Goal: Check status: Check status

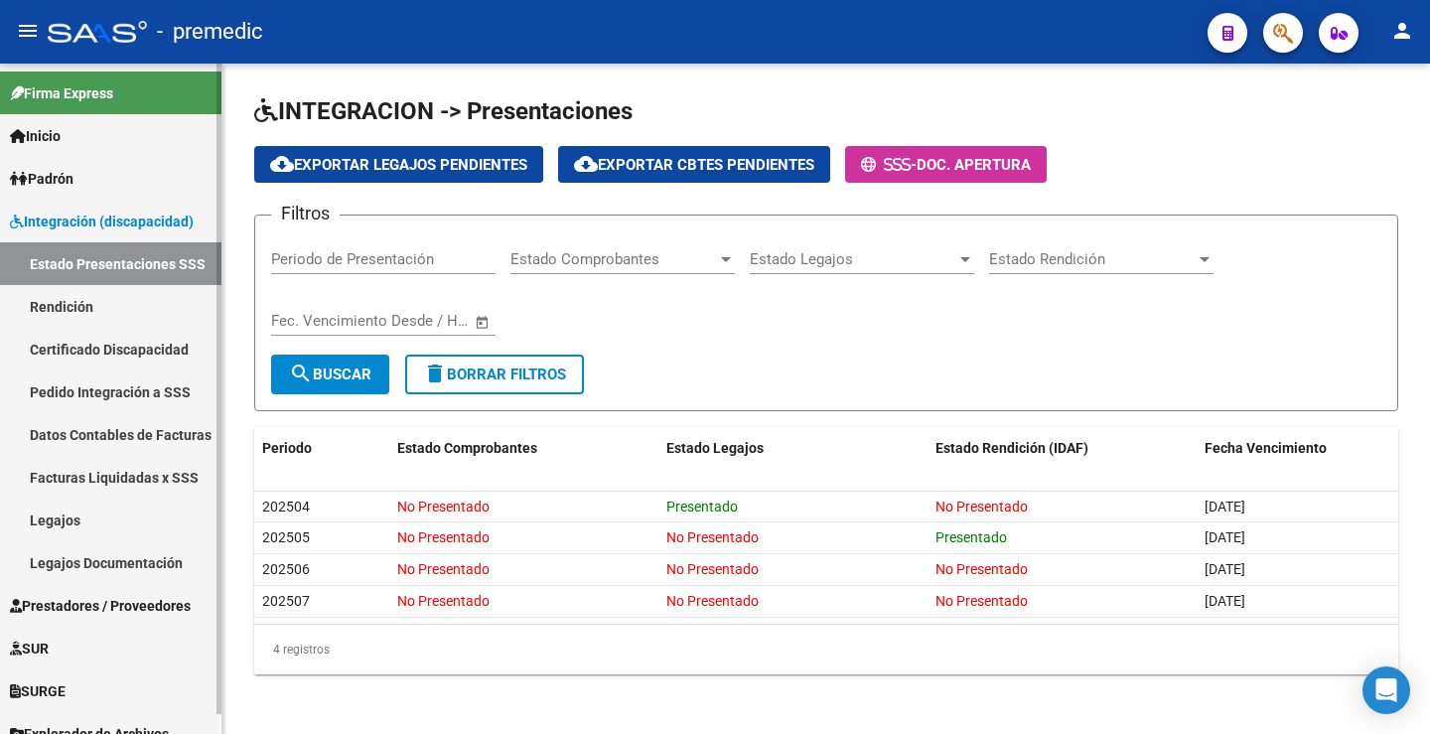
scroll to position [4, 0]
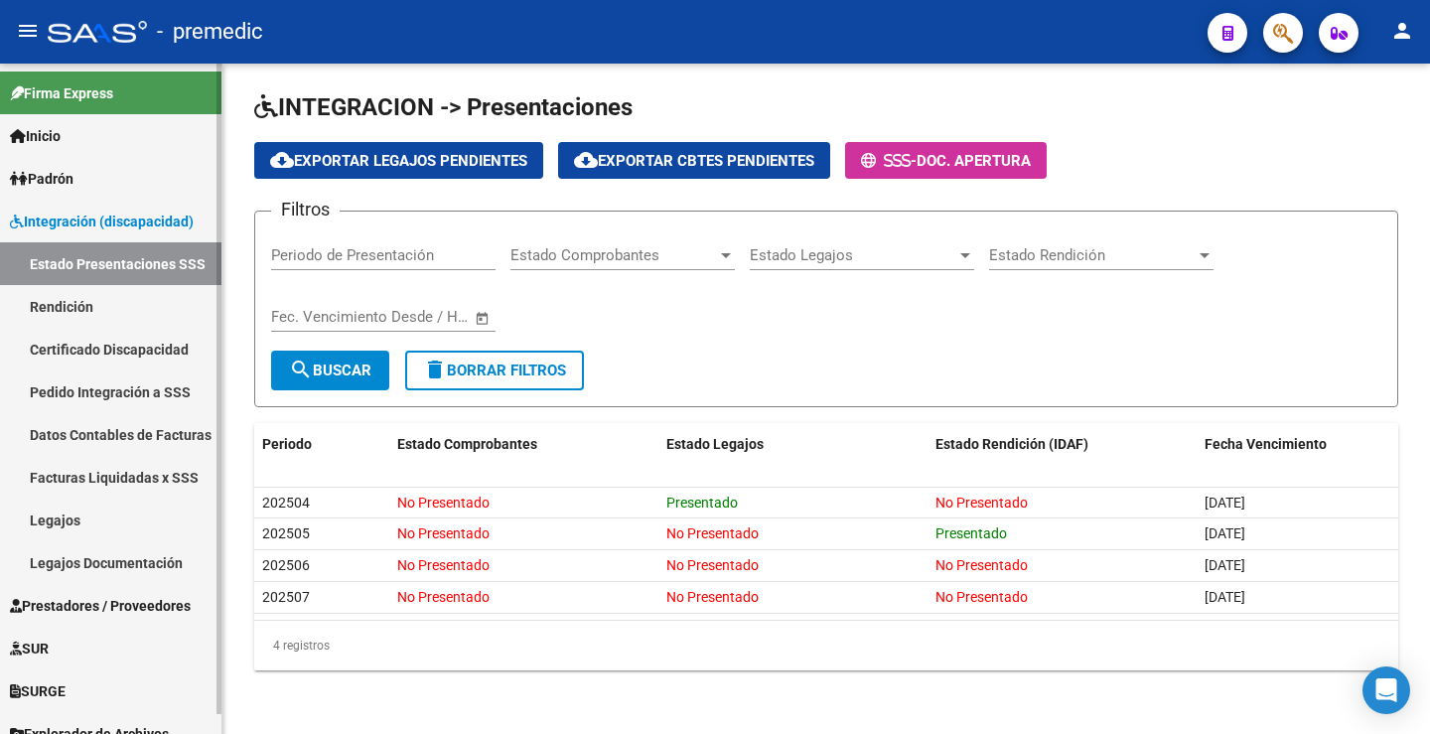
click at [79, 156] on link "Inicio" at bounding box center [110, 135] width 221 height 43
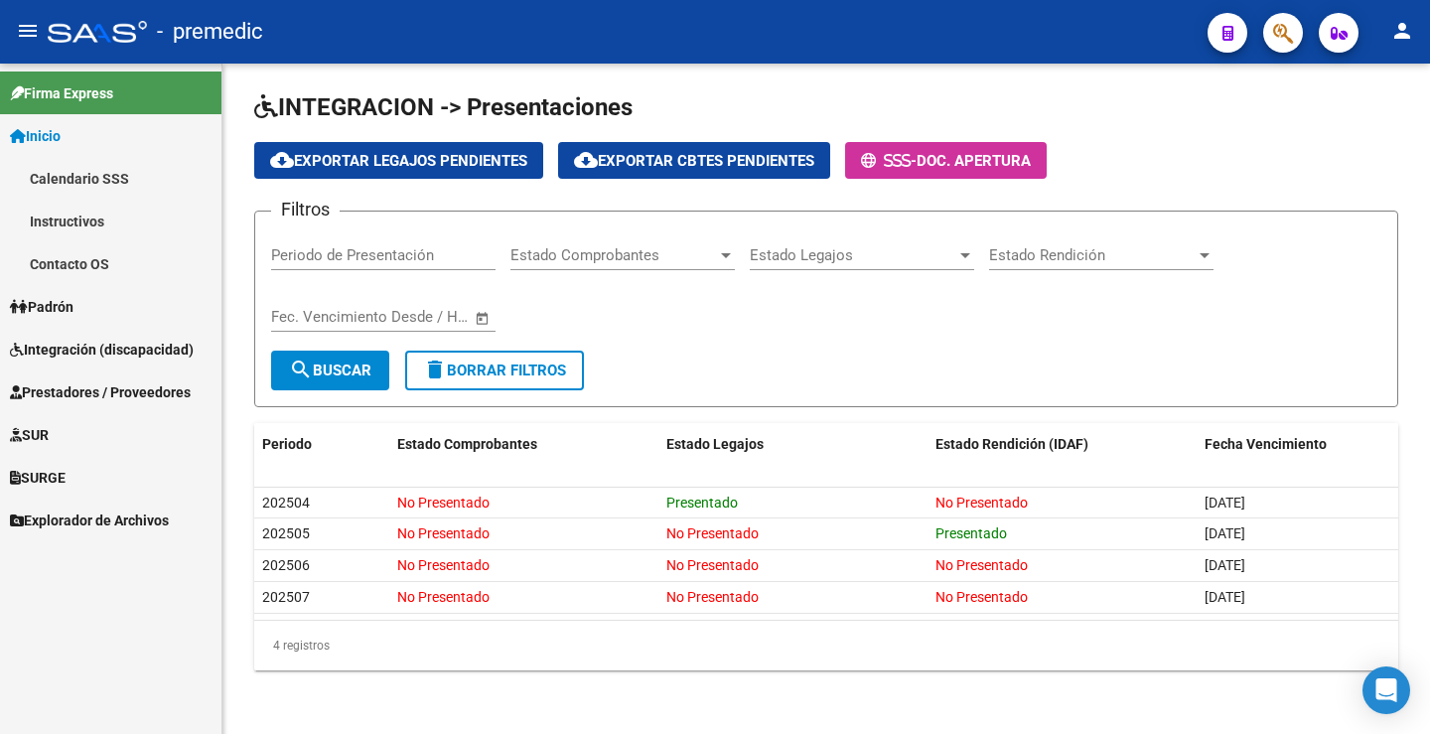
click at [80, 129] on link "Inicio" at bounding box center [110, 135] width 221 height 43
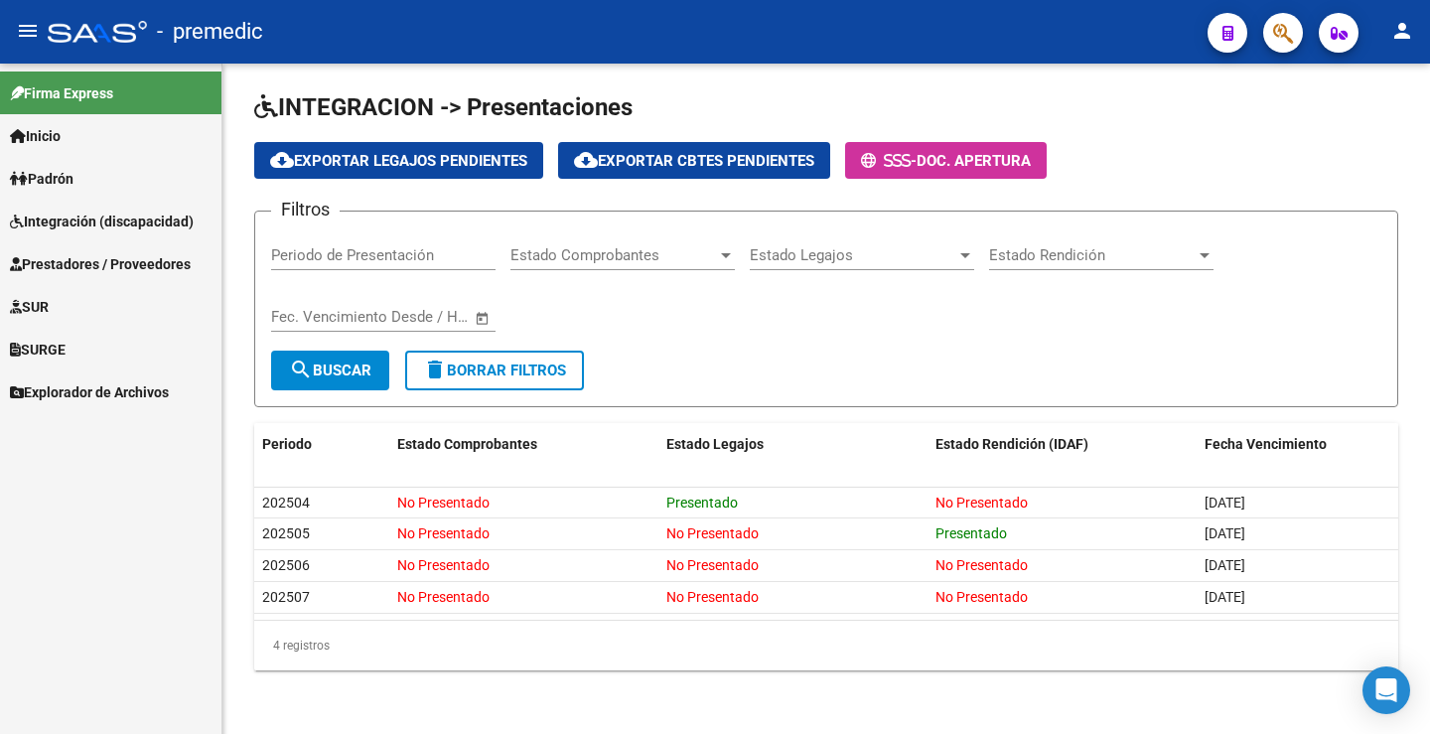
click at [73, 181] on span "Padrón" at bounding box center [42, 179] width 64 height 22
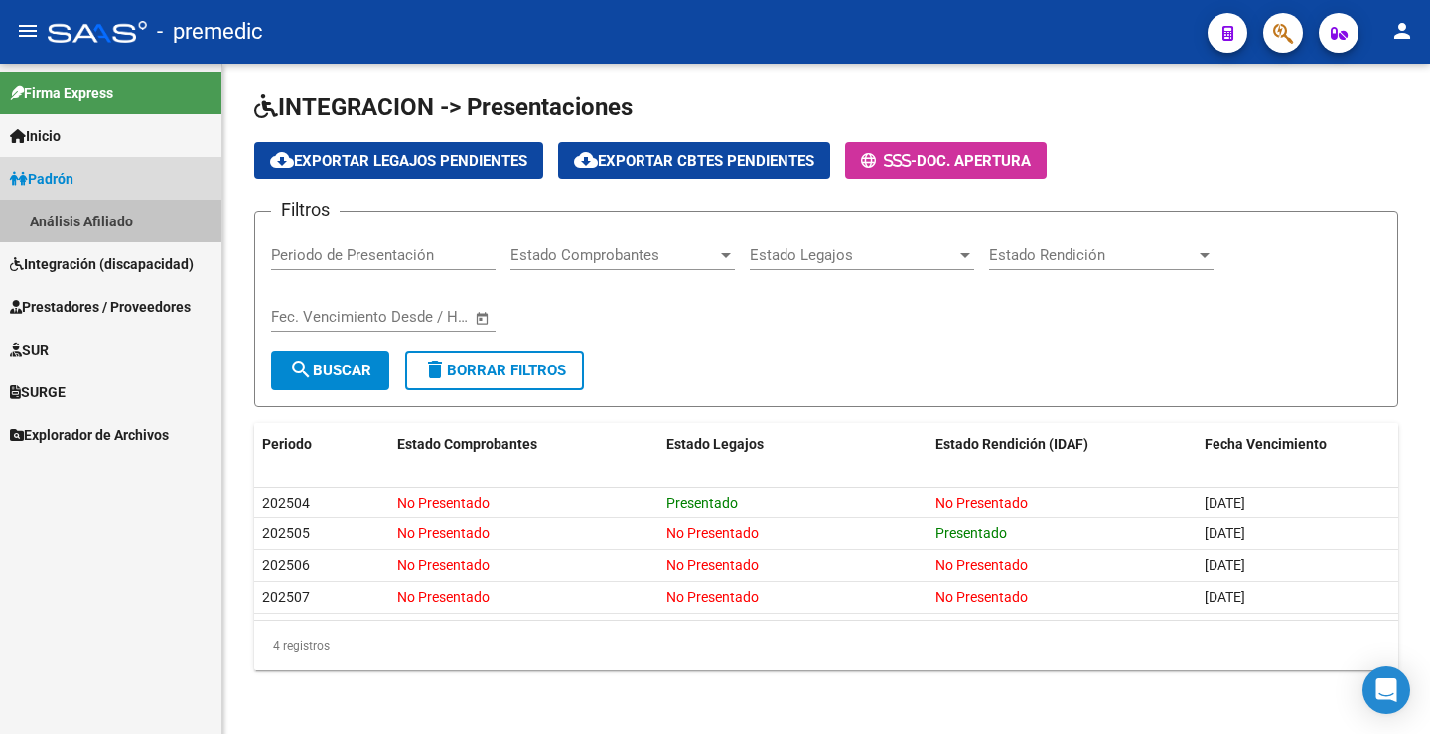
click at [85, 210] on link "Análisis Afiliado" at bounding box center [110, 221] width 221 height 43
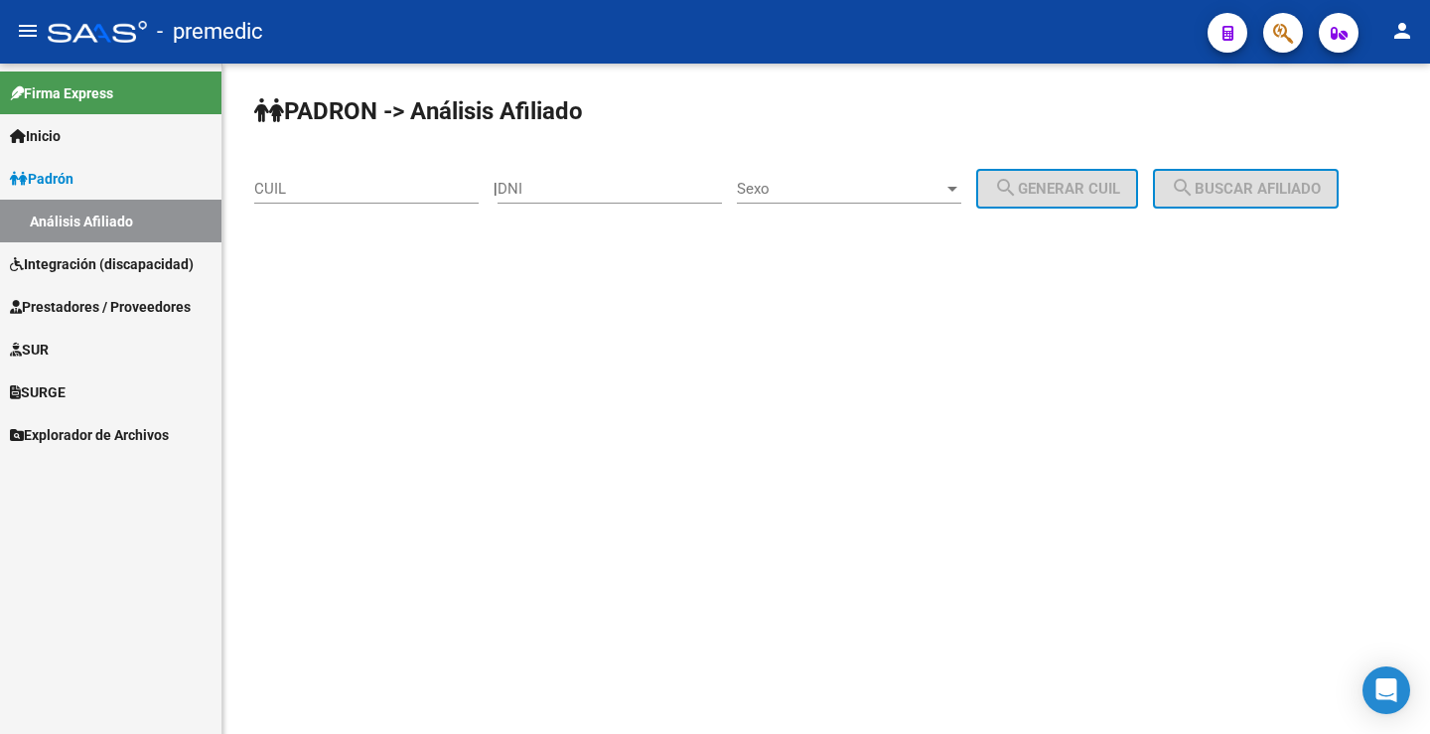
click at [779, 257] on div "PADRON -> Análisis Afiliado CUIL | DNI Sexo Sexo search Generar CUIL search Bus…" at bounding box center [825, 168] width 1207 height 209
click at [622, 190] on input "DNI" at bounding box center [609, 189] width 224 height 18
paste input "47803281"
type input "47803281"
click at [827, 198] on div "Sexo Sexo" at bounding box center [849, 182] width 224 height 43
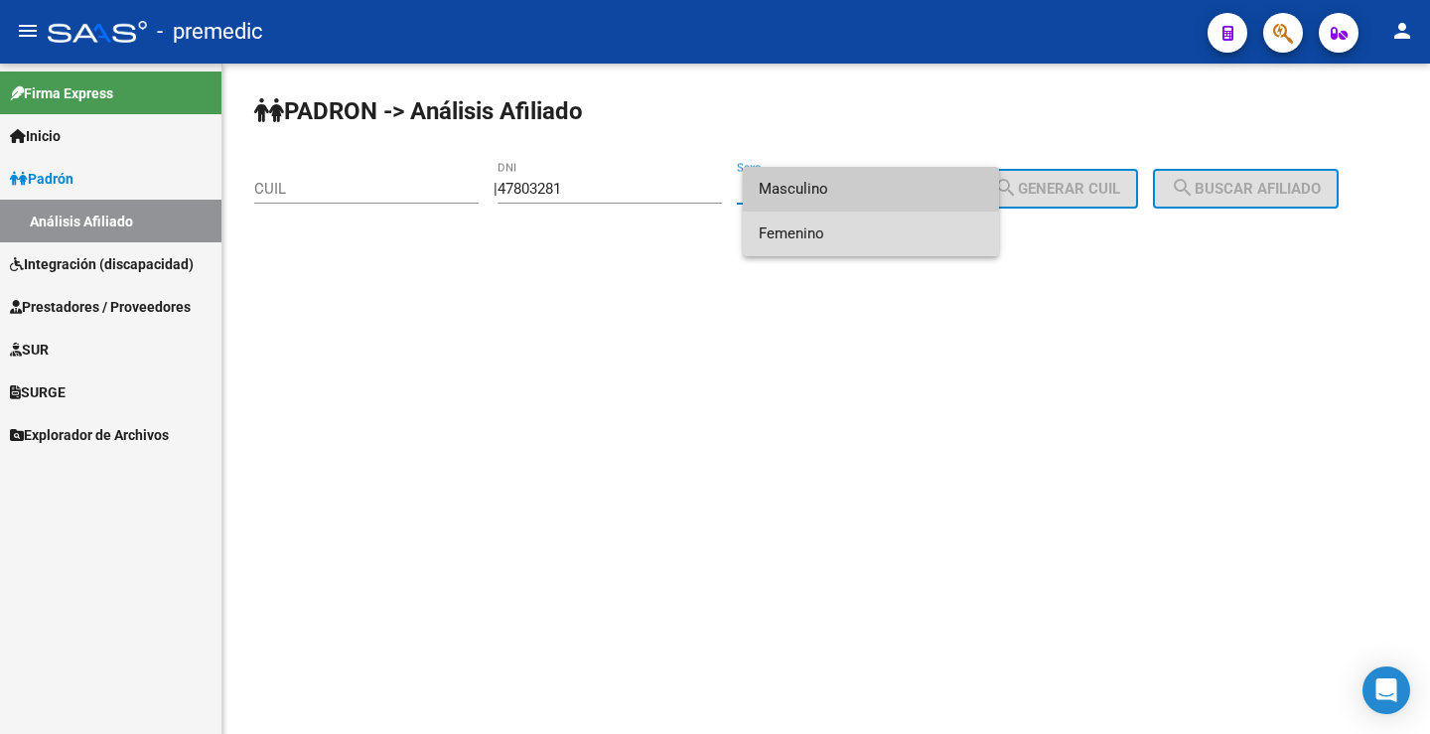
click at [860, 233] on span "Femenino" at bounding box center [871, 233] width 224 height 45
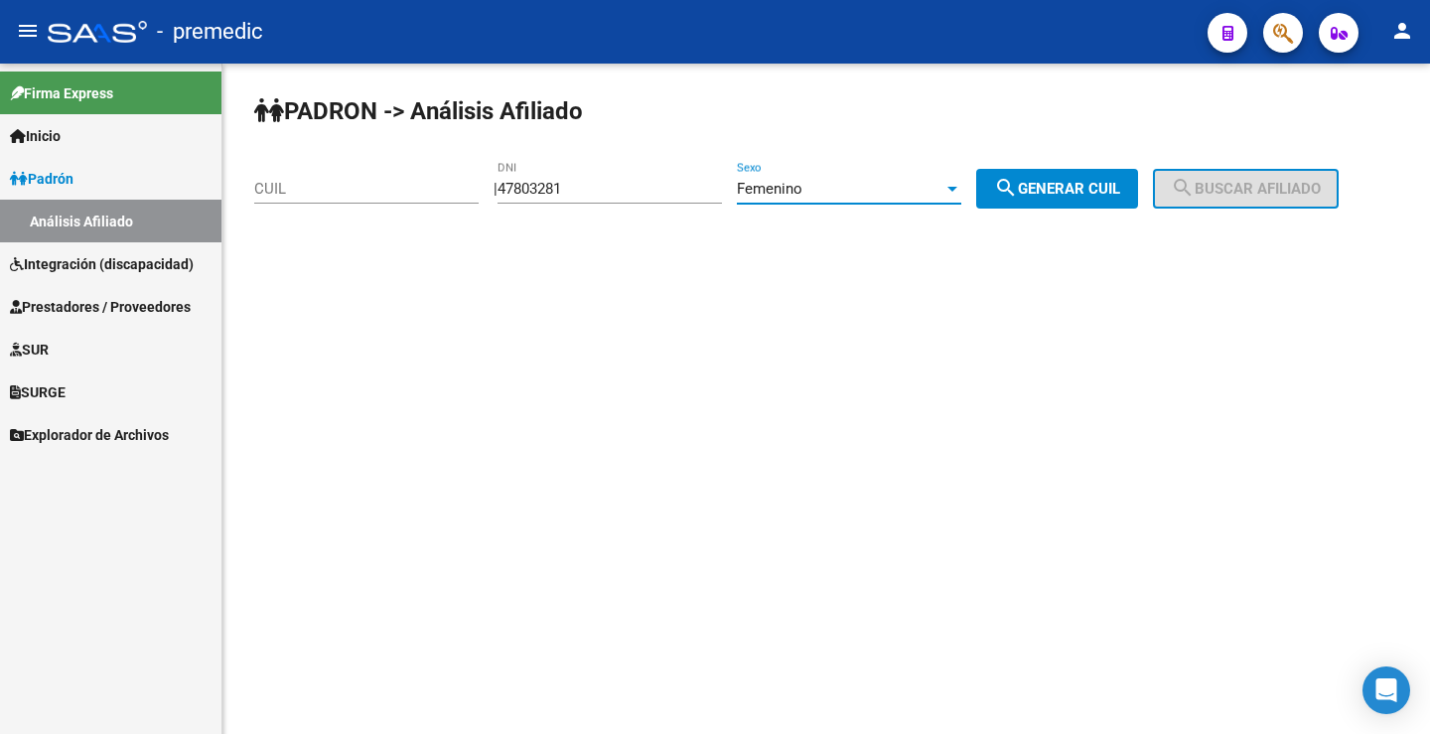
click at [1076, 176] on button "search Generar CUIL" at bounding box center [1057, 189] width 162 height 40
type input "27-47803281-7"
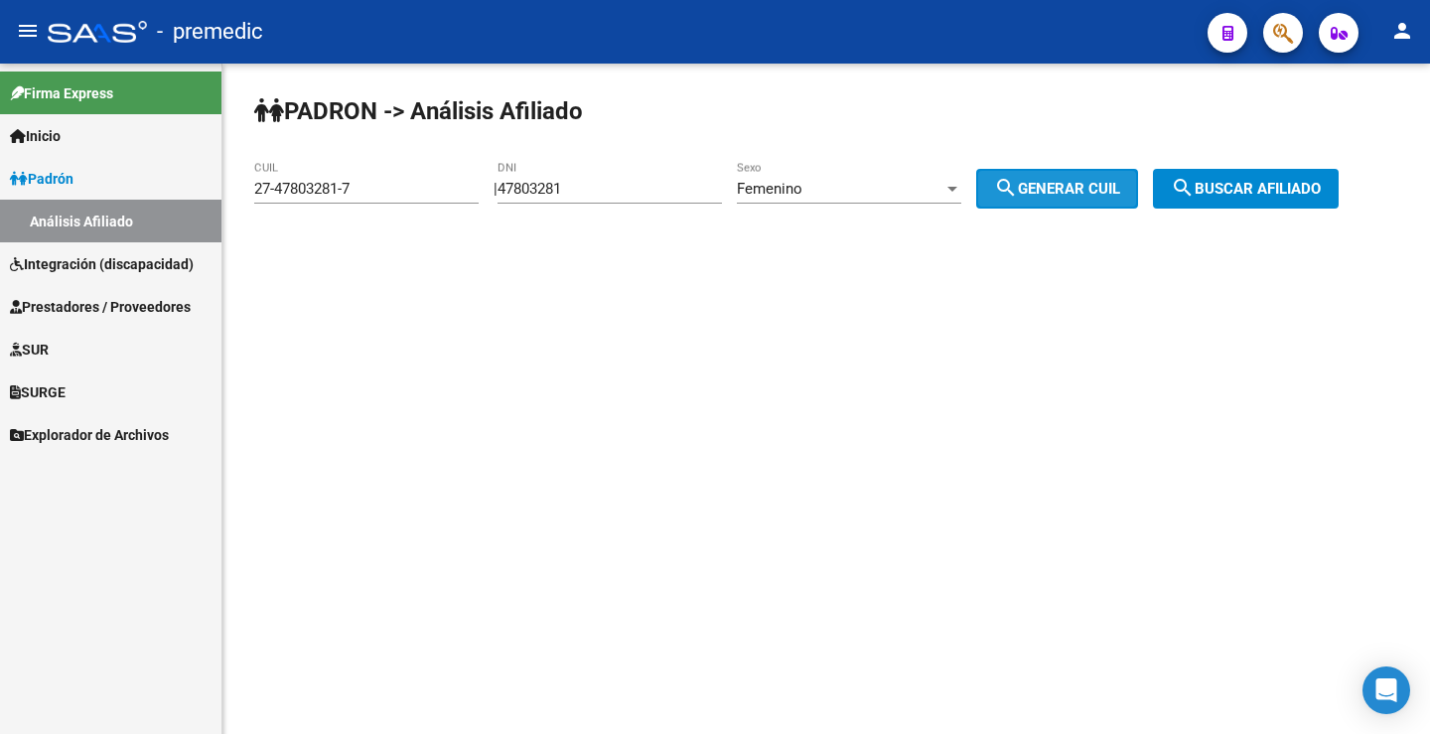
click at [1075, 176] on button "search Generar CUIL" at bounding box center [1057, 189] width 162 height 40
click at [1298, 198] on button "search Buscar afiliado" at bounding box center [1246, 189] width 186 height 40
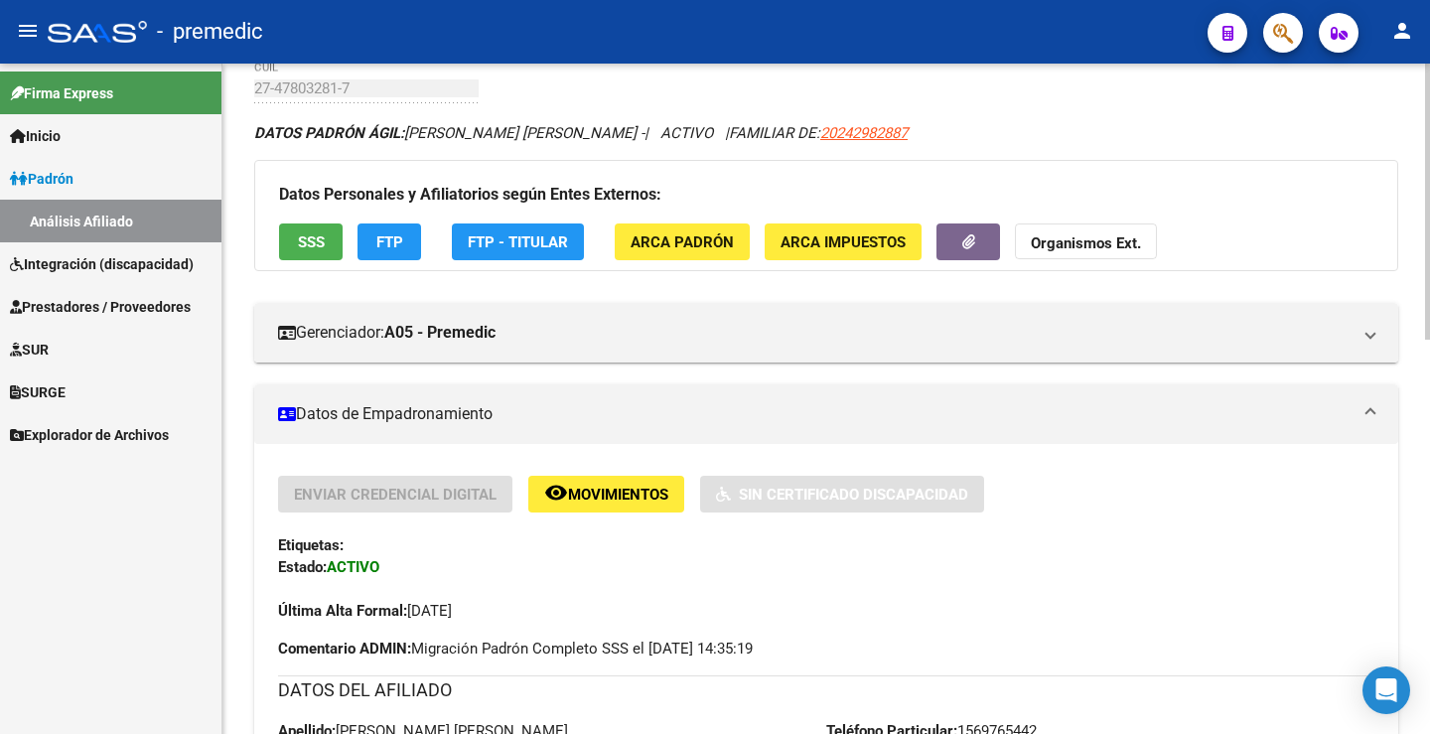
scroll to position [99, 0]
click at [400, 259] on button "FTP" at bounding box center [389, 242] width 64 height 37
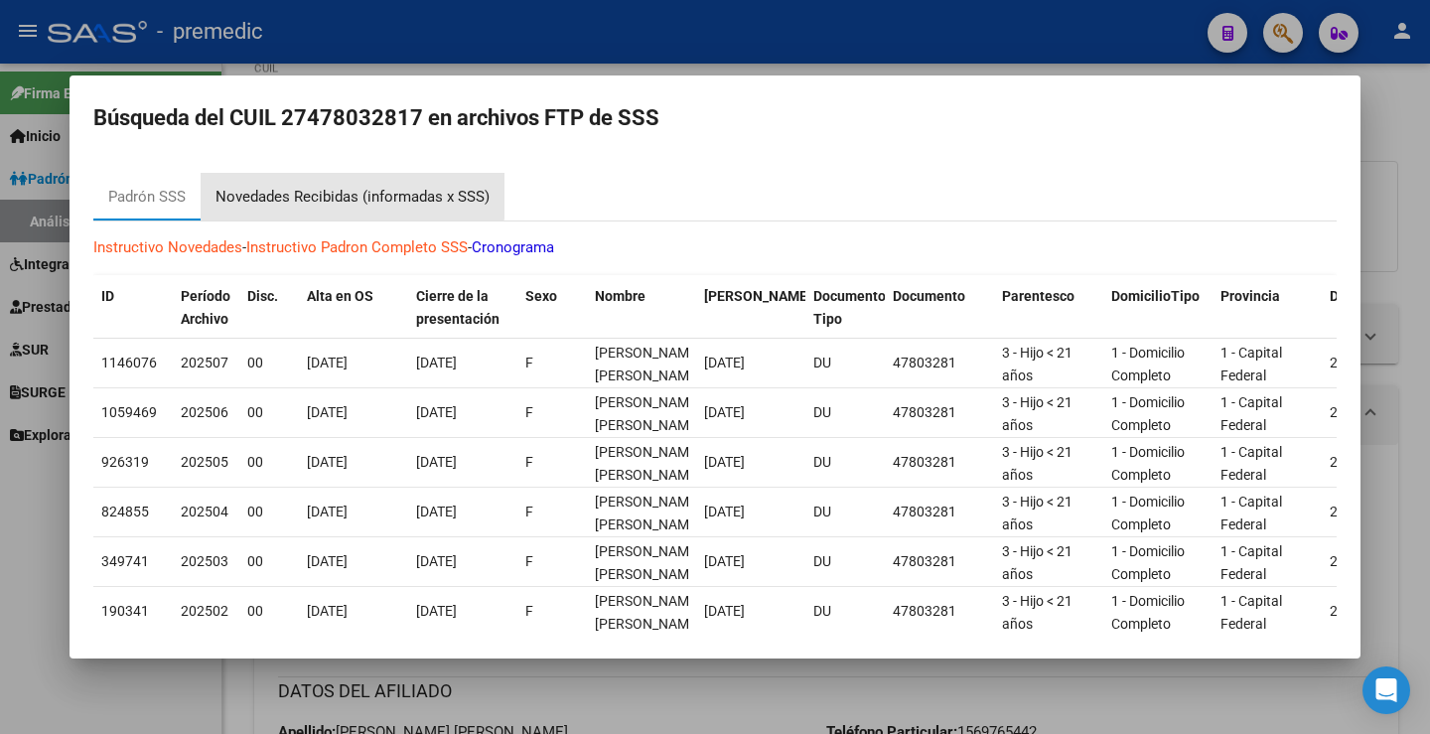
click at [349, 184] on div "Novedades Recibidas (informadas x SSS)" at bounding box center [353, 197] width 304 height 48
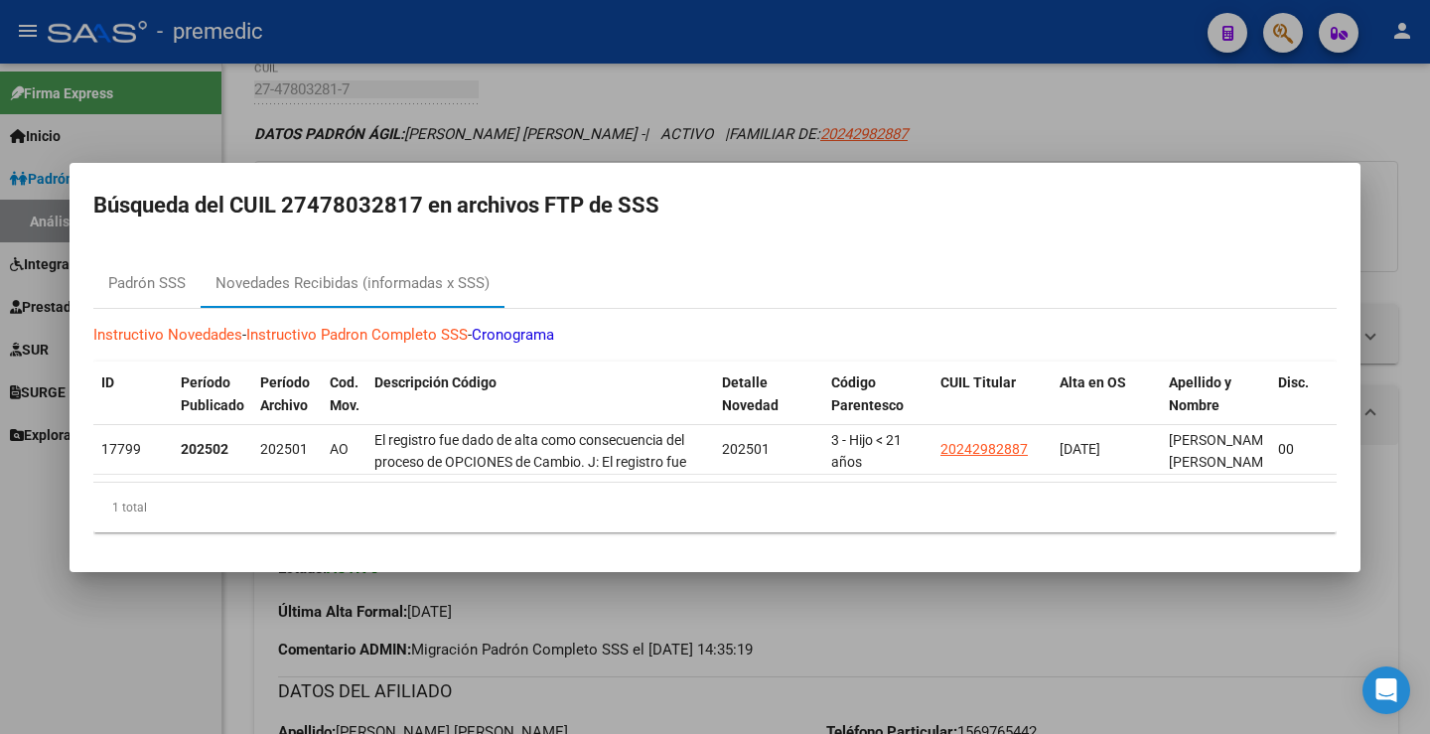
click at [1376, 117] on div at bounding box center [715, 367] width 1430 height 734
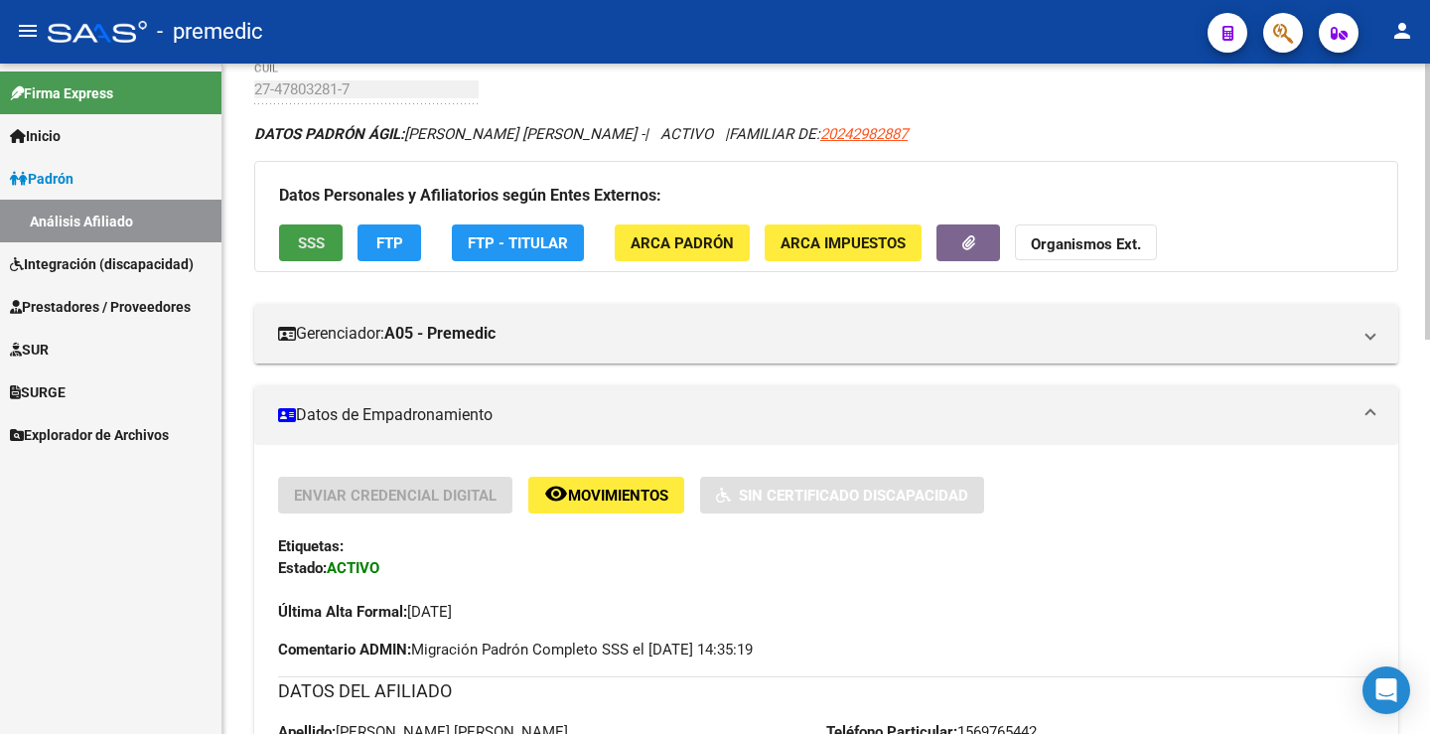
click at [319, 250] on span "SSS" at bounding box center [311, 243] width 27 height 18
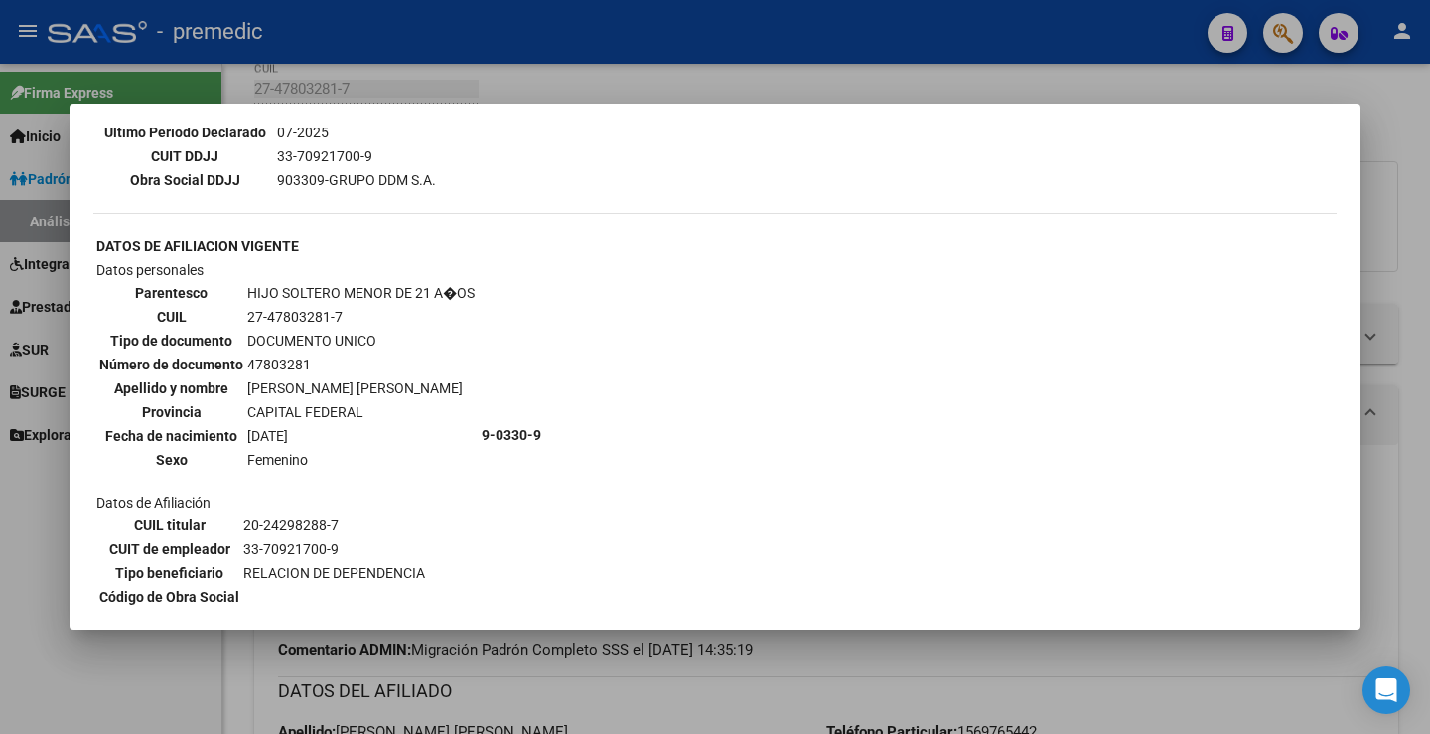
scroll to position [762, 0]
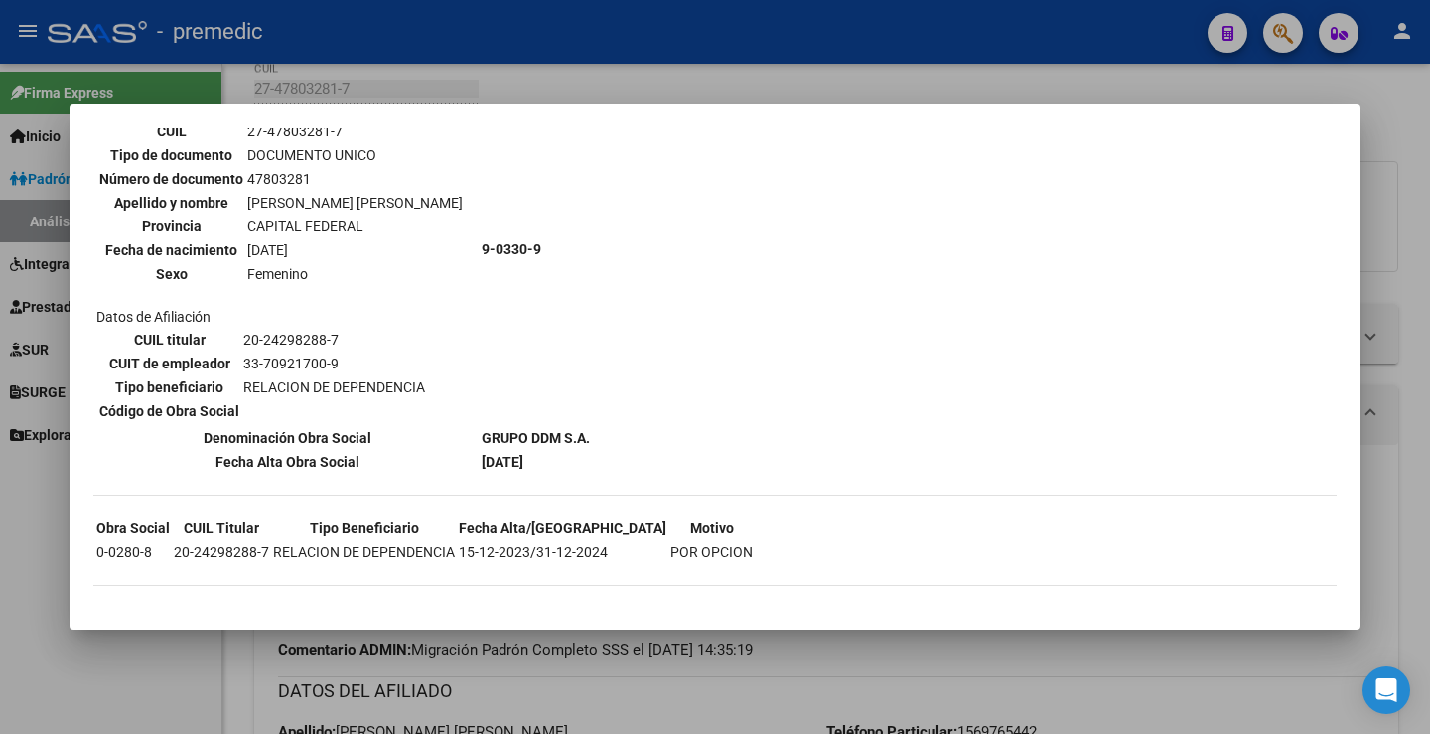
click at [1371, 158] on div at bounding box center [715, 367] width 1430 height 734
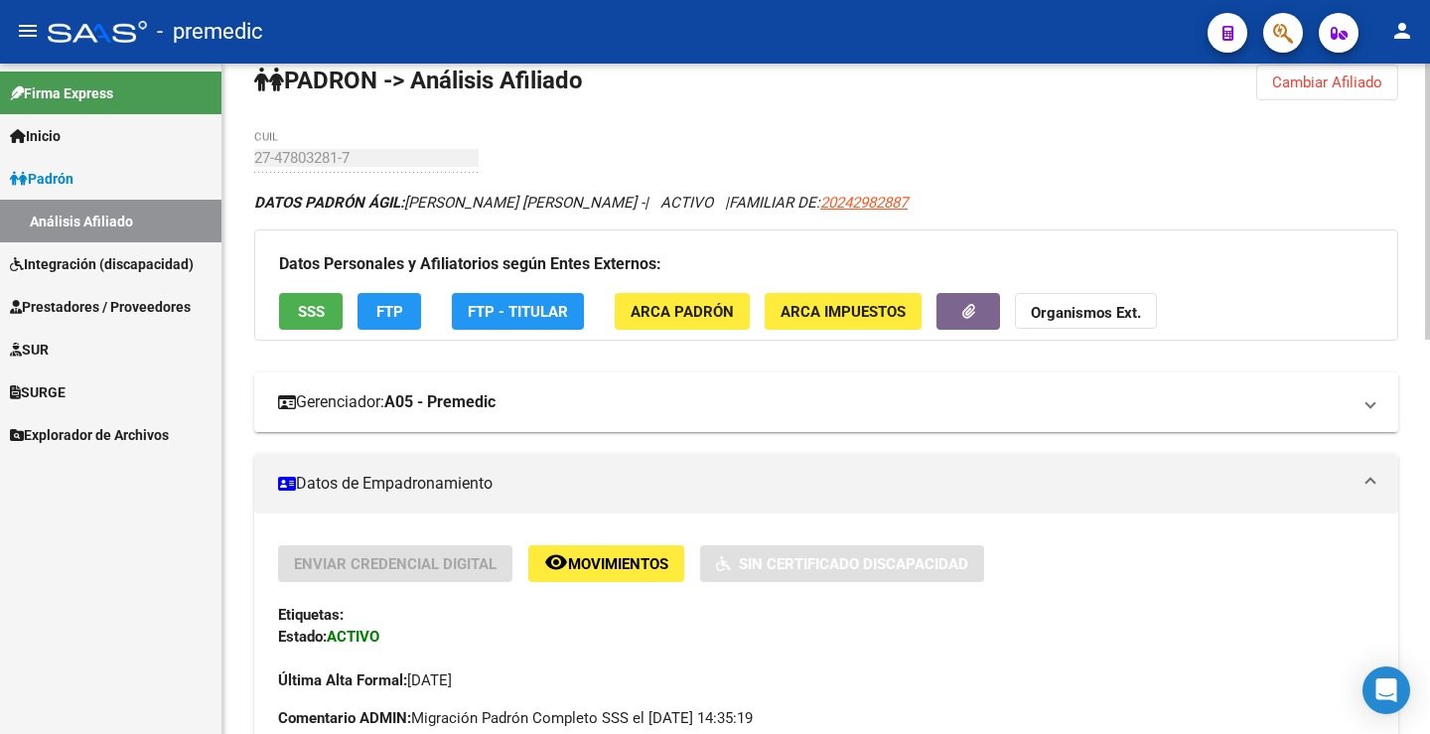
scroll to position [0, 0]
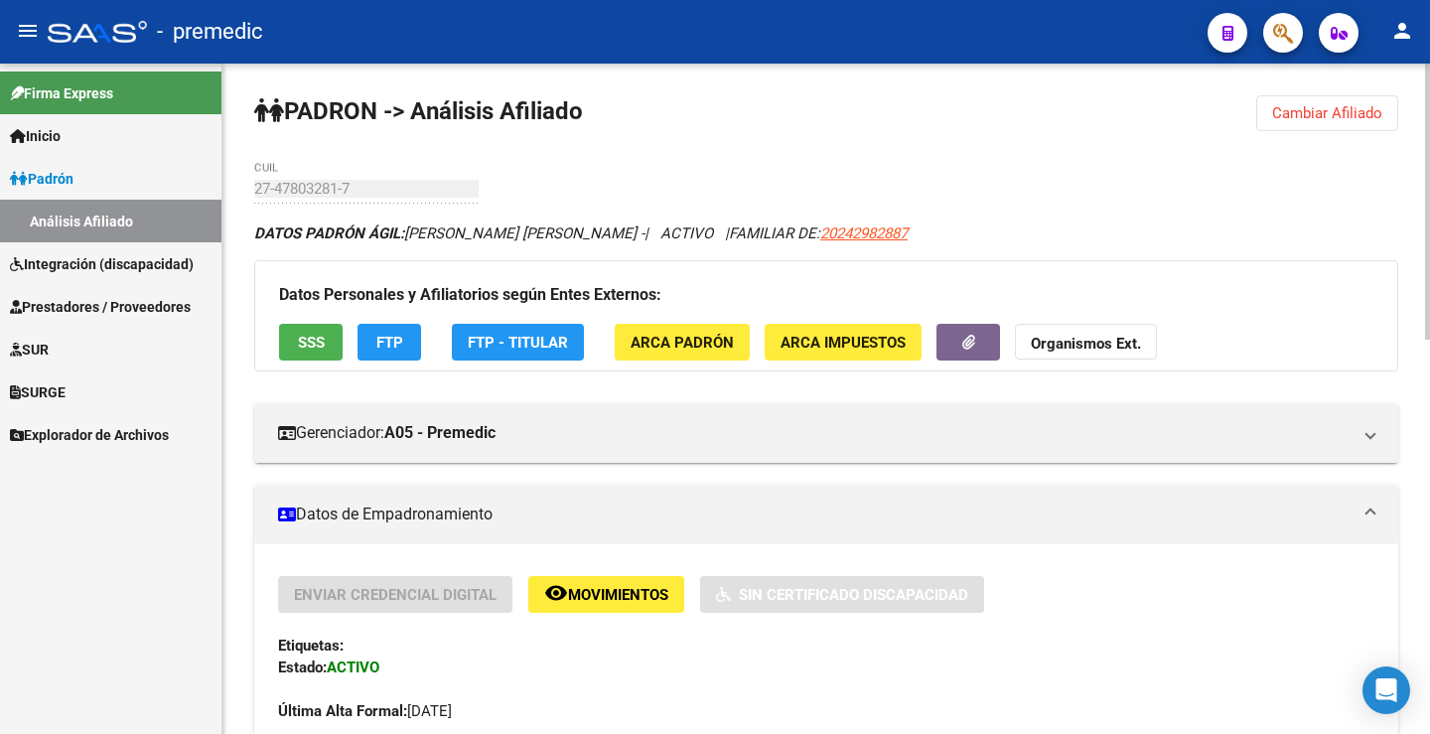
click at [1357, 105] on span "Cambiar Afiliado" at bounding box center [1327, 113] width 110 height 18
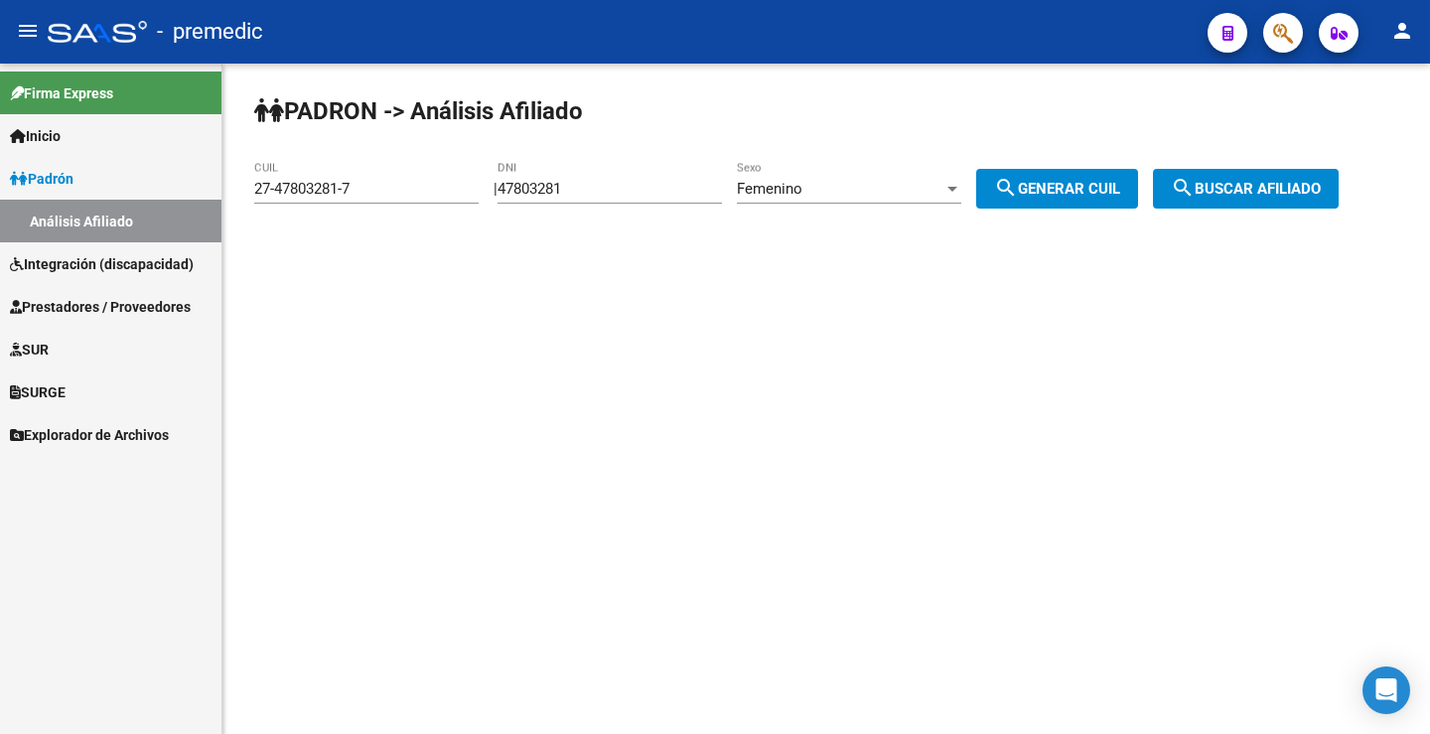
drag, startPoint x: 600, startPoint y: 188, endPoint x: 335, endPoint y: 198, distance: 265.3
click at [365, 198] on app-analisis-afiliado "PADRON -> Análisis Afiliado 27-47803281-7 CUIL | 47803281 DNI Femenino Sexo sea…" at bounding box center [803, 189] width 1099 height 18
paste input "53294665"
type input "53294665"
click at [832, 182] on div "Femenino" at bounding box center [840, 189] width 207 height 18
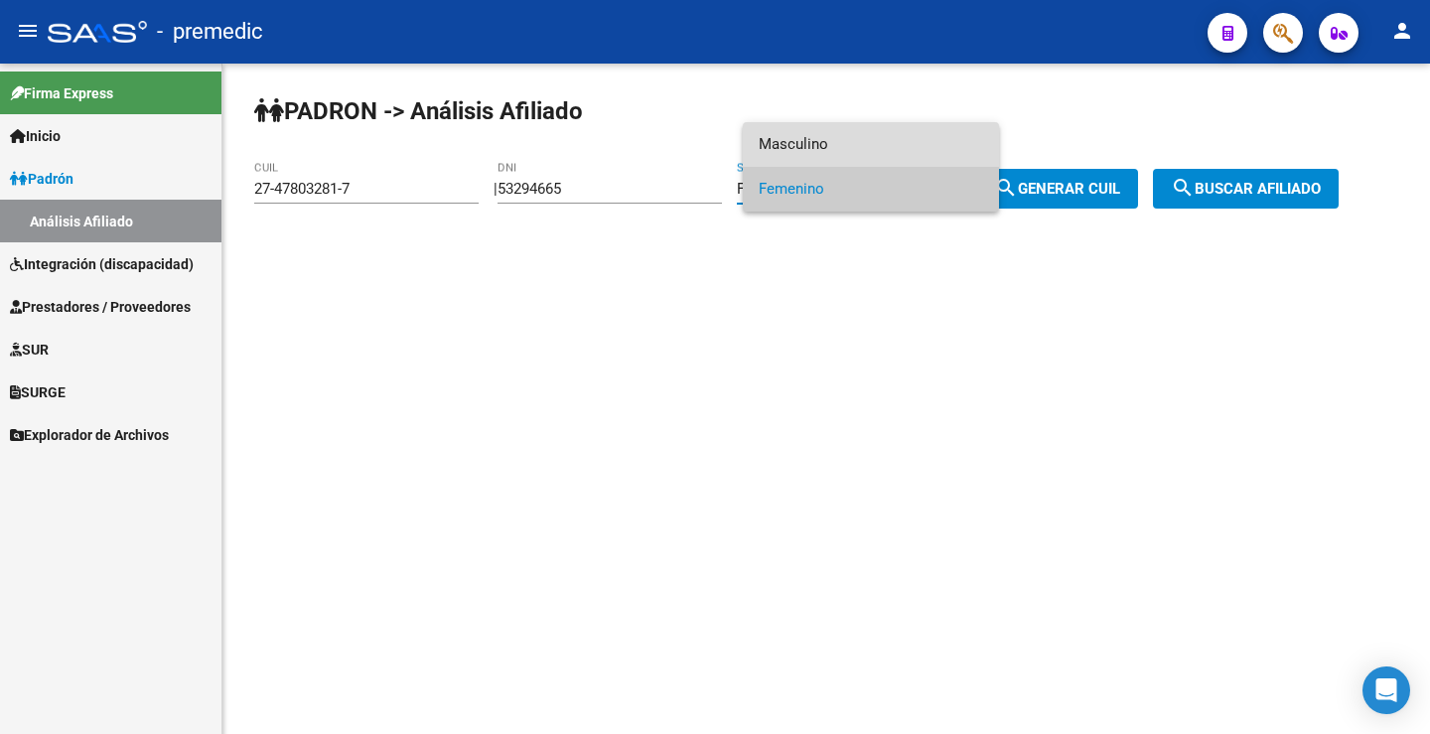
click at [884, 140] on span "Masculino" at bounding box center [871, 144] width 224 height 45
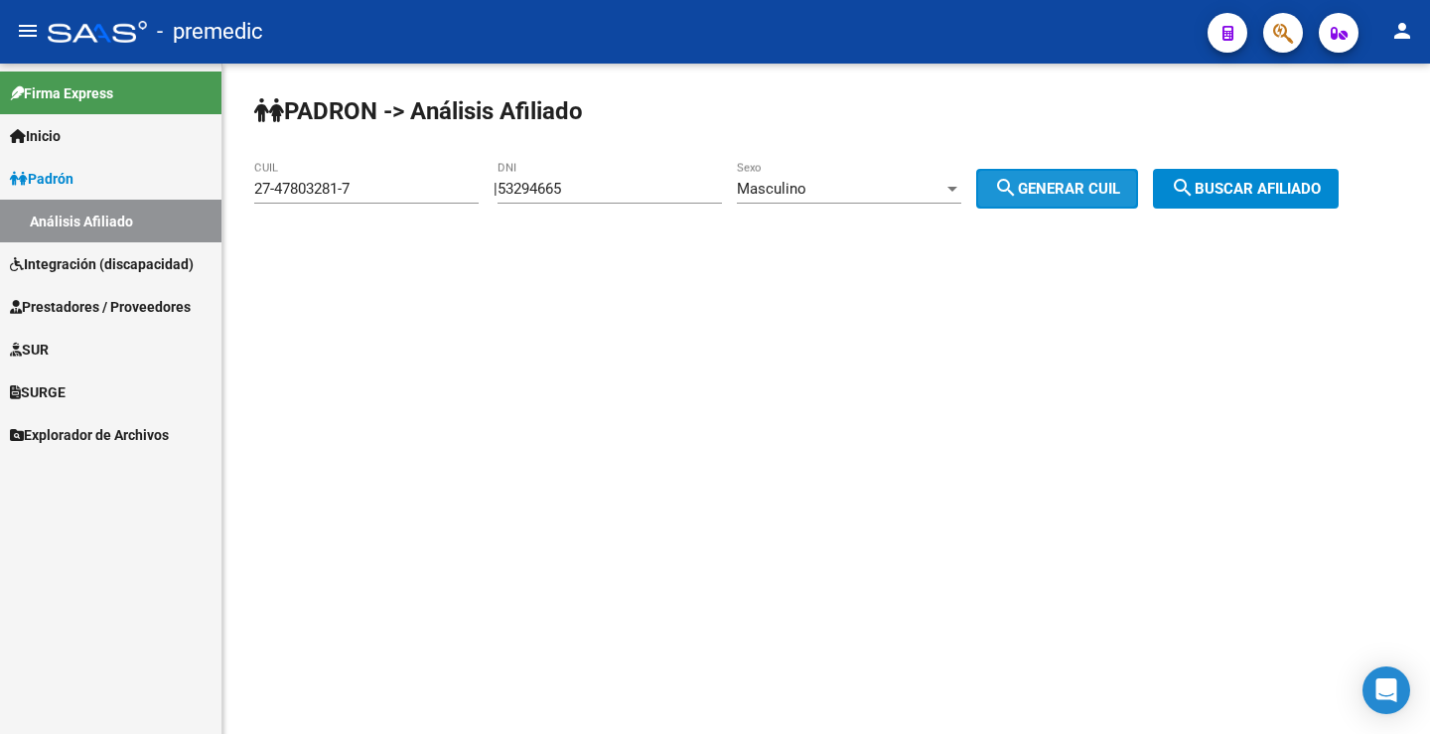
click at [1087, 192] on span "search Generar CUIL" at bounding box center [1057, 189] width 126 height 18
type input "20-53294665-5"
click at [1087, 192] on span "search Generar CUIL" at bounding box center [1057, 189] width 126 height 18
drag, startPoint x: 1325, startPoint y: 188, endPoint x: 1334, endPoint y: 180, distance: 12.0
click at [1321, 186] on span "search Buscar afiliado" at bounding box center [1246, 189] width 150 height 18
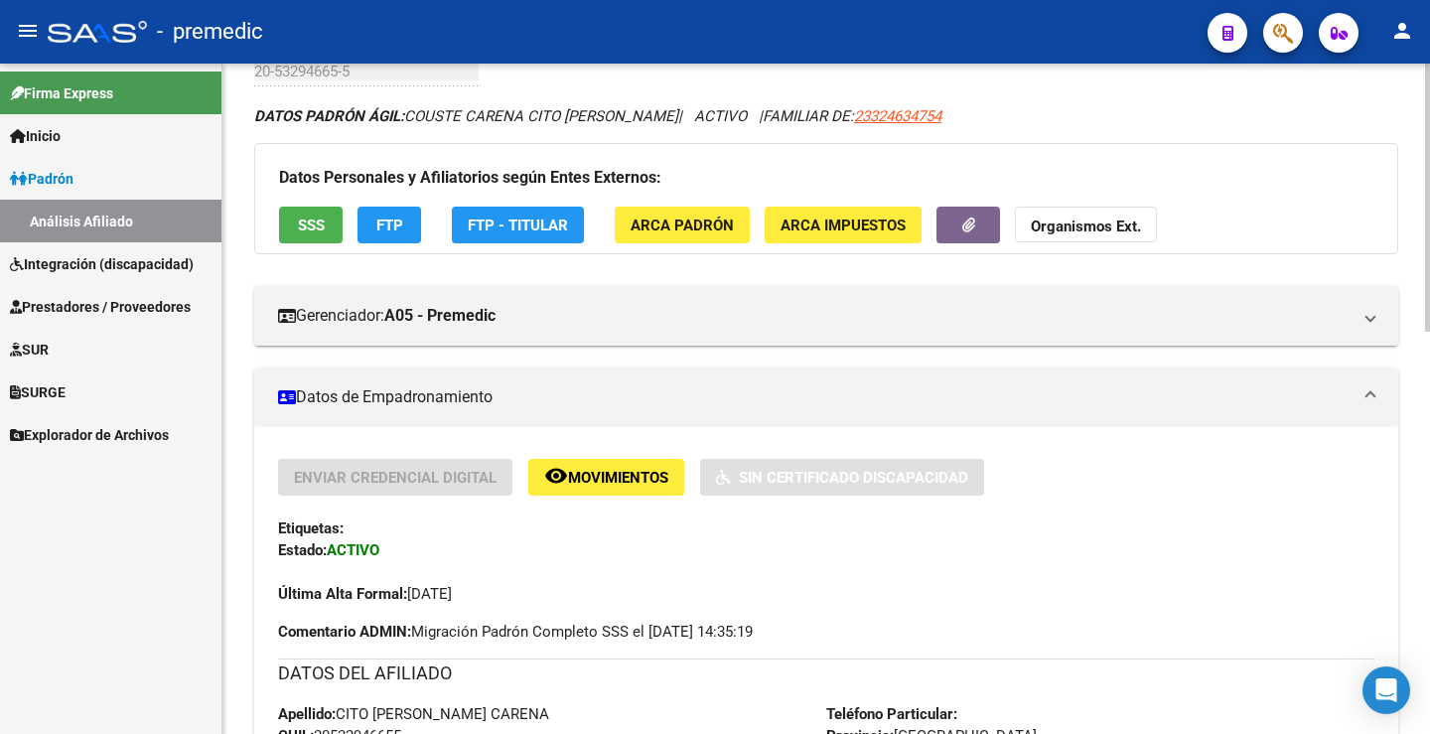
scroll to position [33, 0]
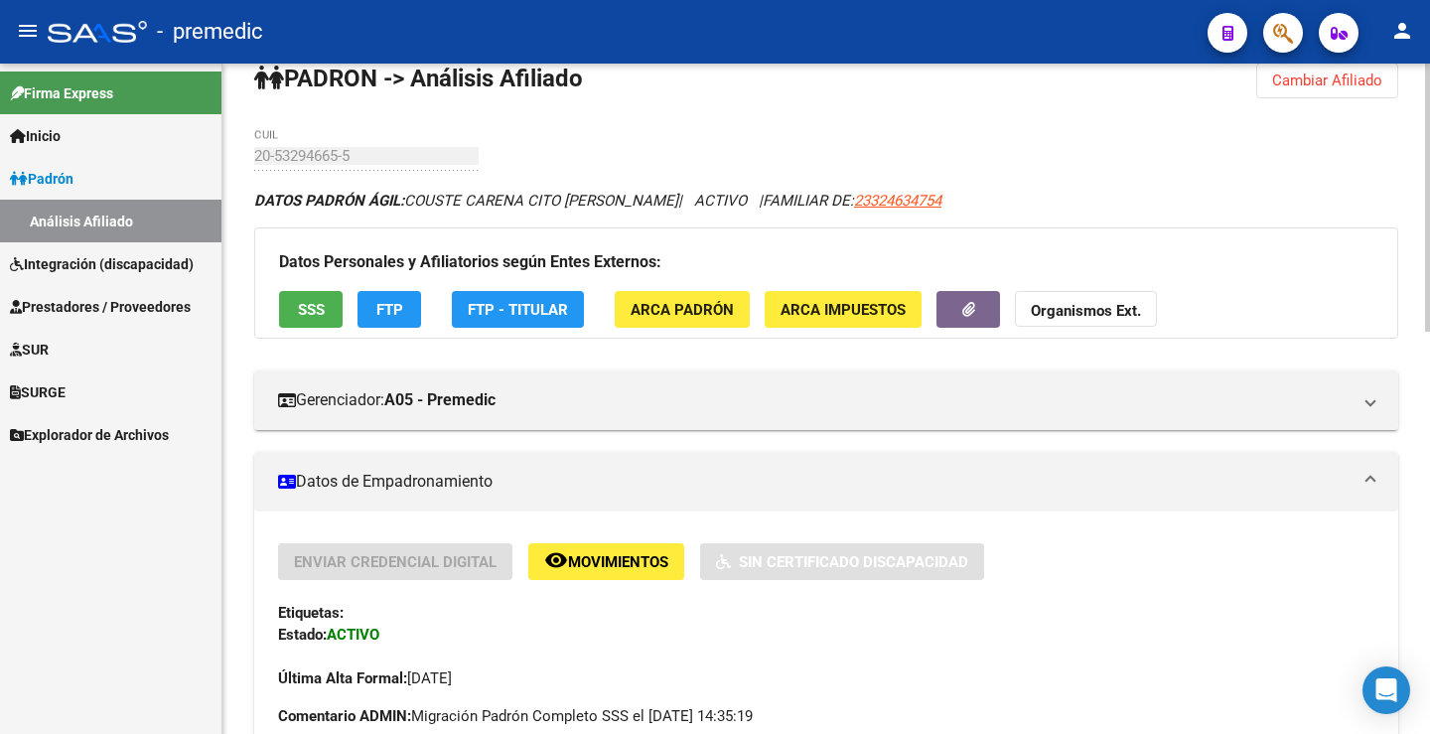
click at [384, 310] on span "FTP" at bounding box center [389, 310] width 27 height 18
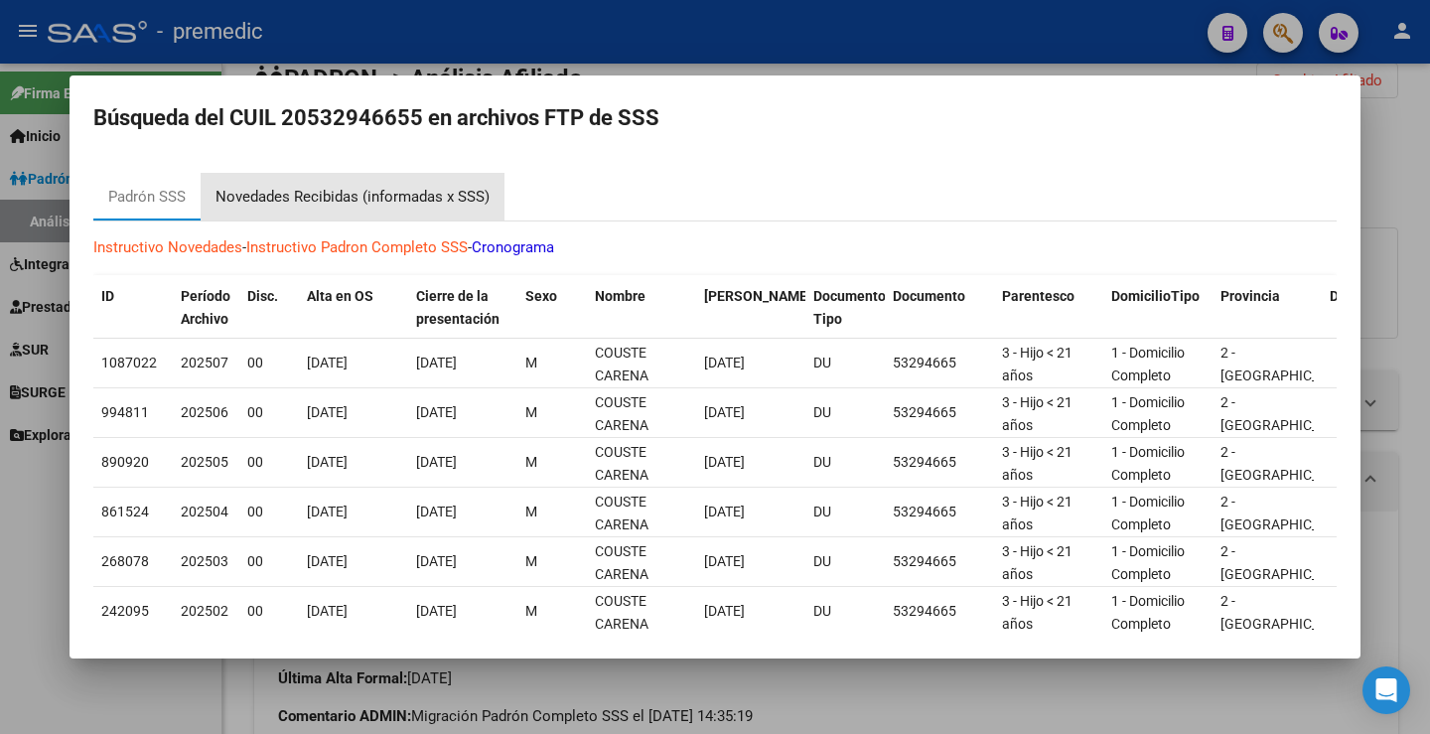
click at [461, 203] on div "Novedades Recibidas (informadas x SSS)" at bounding box center [352, 197] width 274 height 23
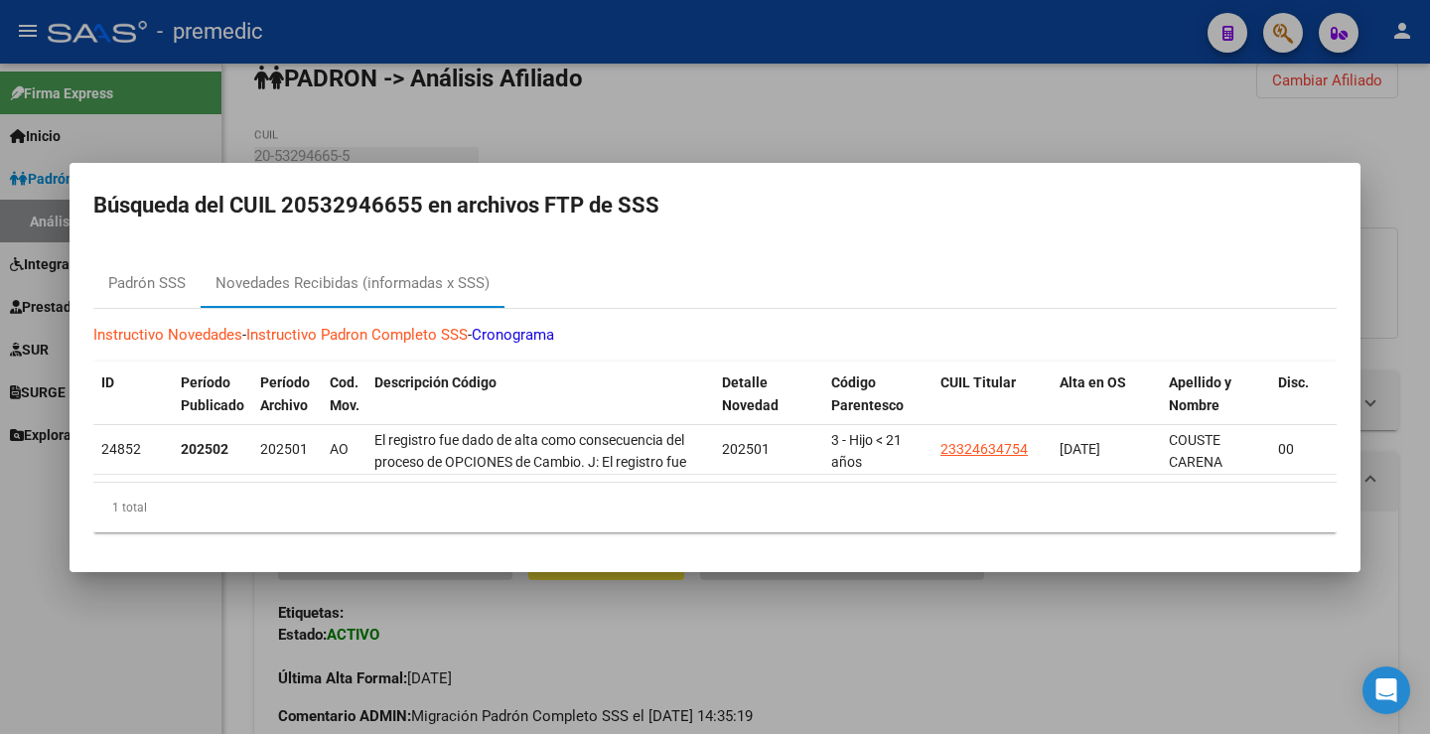
click at [1429, 149] on div at bounding box center [715, 367] width 1430 height 734
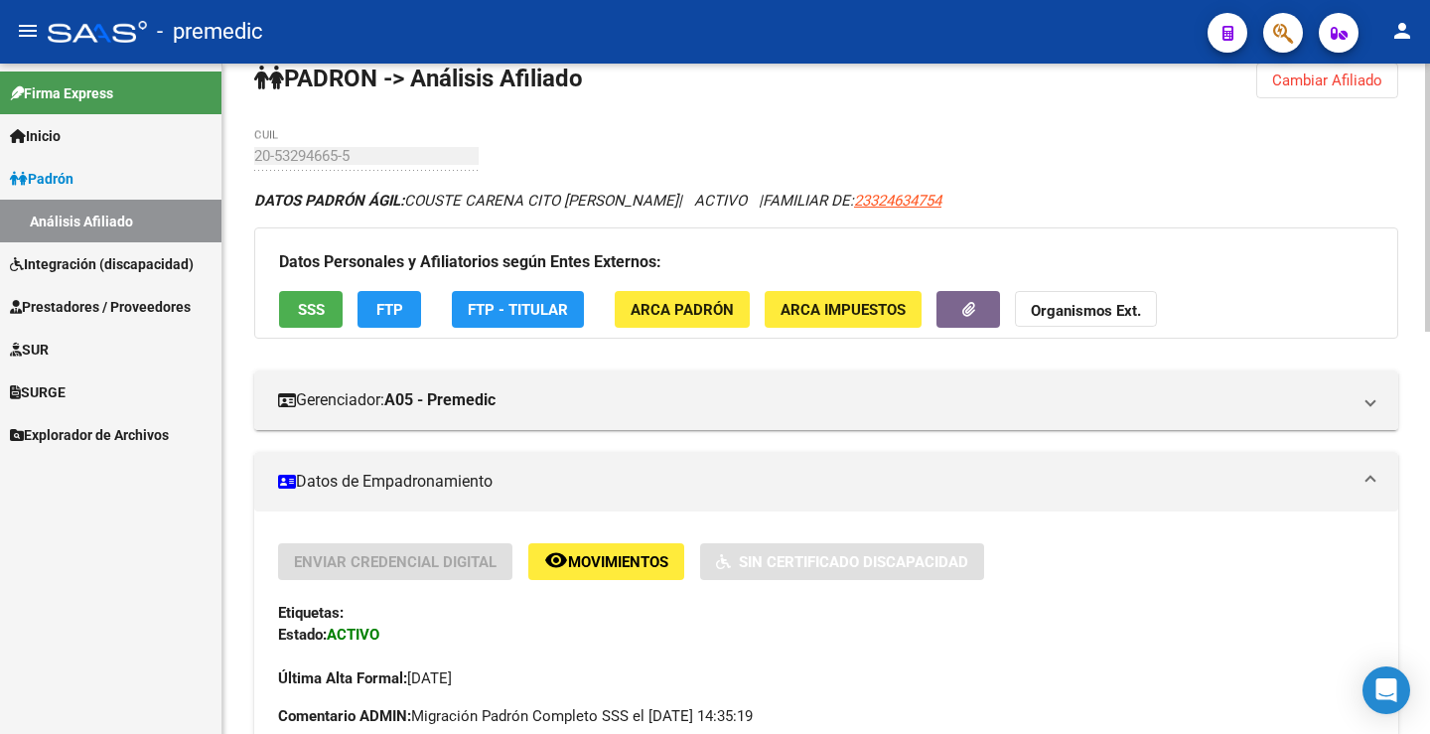
scroll to position [0, 0]
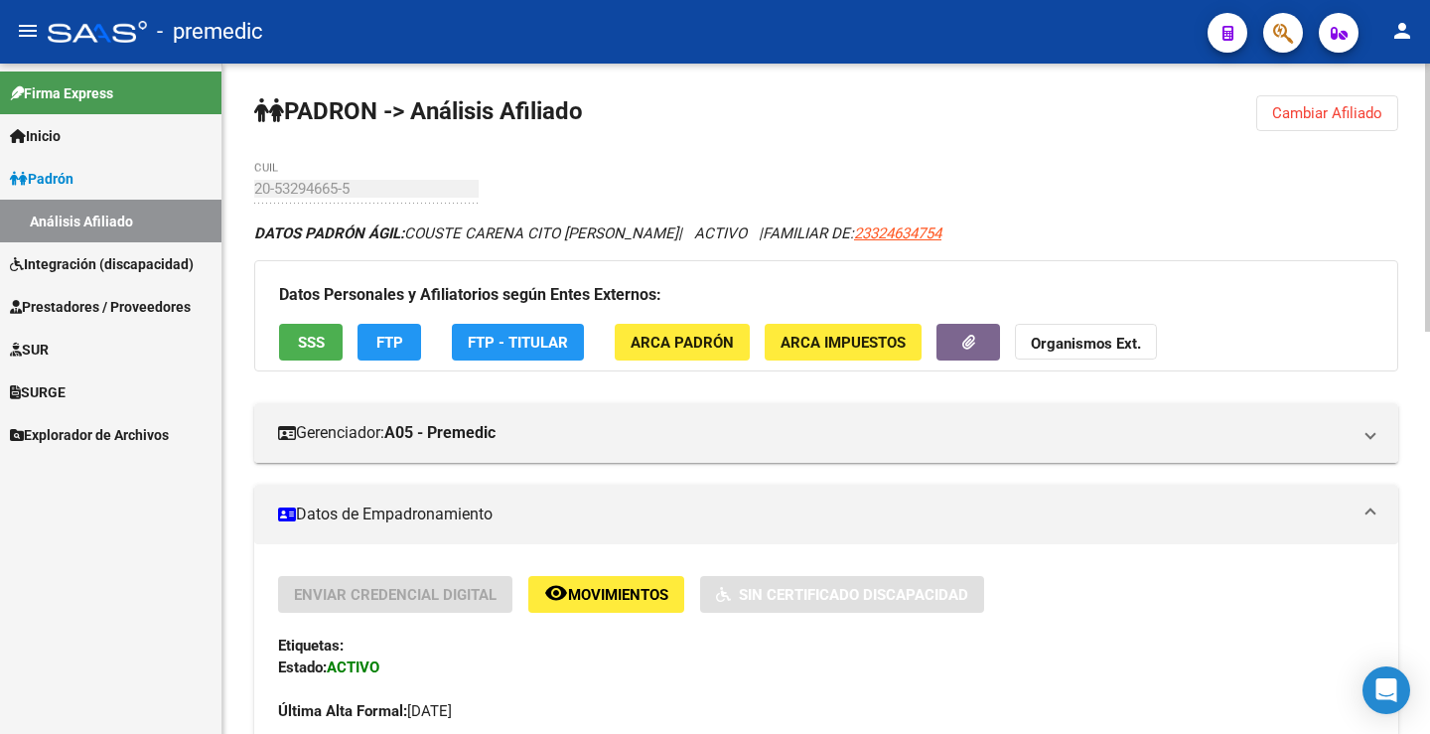
click at [1297, 110] on span "Cambiar Afiliado" at bounding box center [1327, 113] width 110 height 18
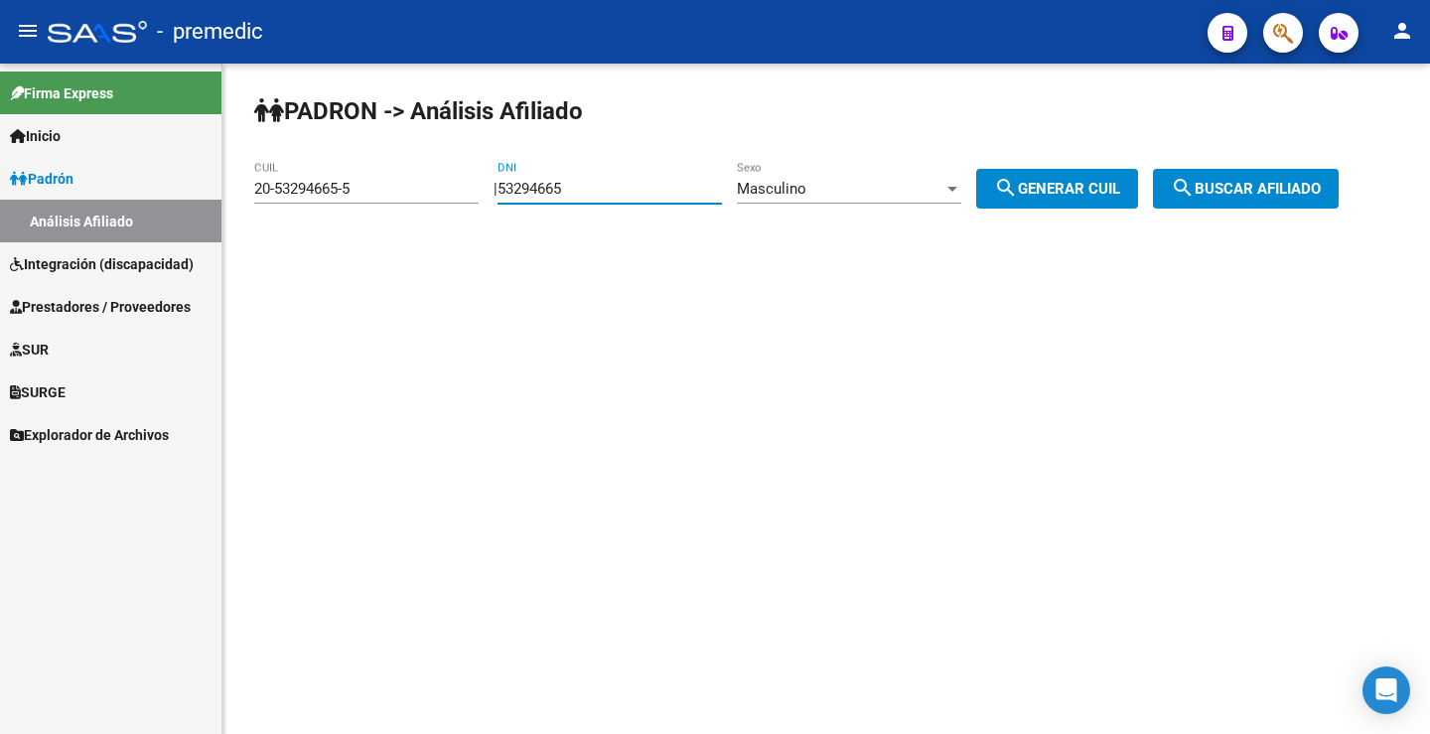
drag, startPoint x: 636, startPoint y: 195, endPoint x: 242, endPoint y: 196, distance: 394.2
click at [211, 215] on mat-sidenav-container "Firma Express Inicio Calendario SSS Instructivos Contacto OS Padrón Análisis Af…" at bounding box center [715, 399] width 1430 height 670
paste input "53294665"
type input "53294665"
click at [857, 196] on div "Masculino" at bounding box center [840, 189] width 207 height 18
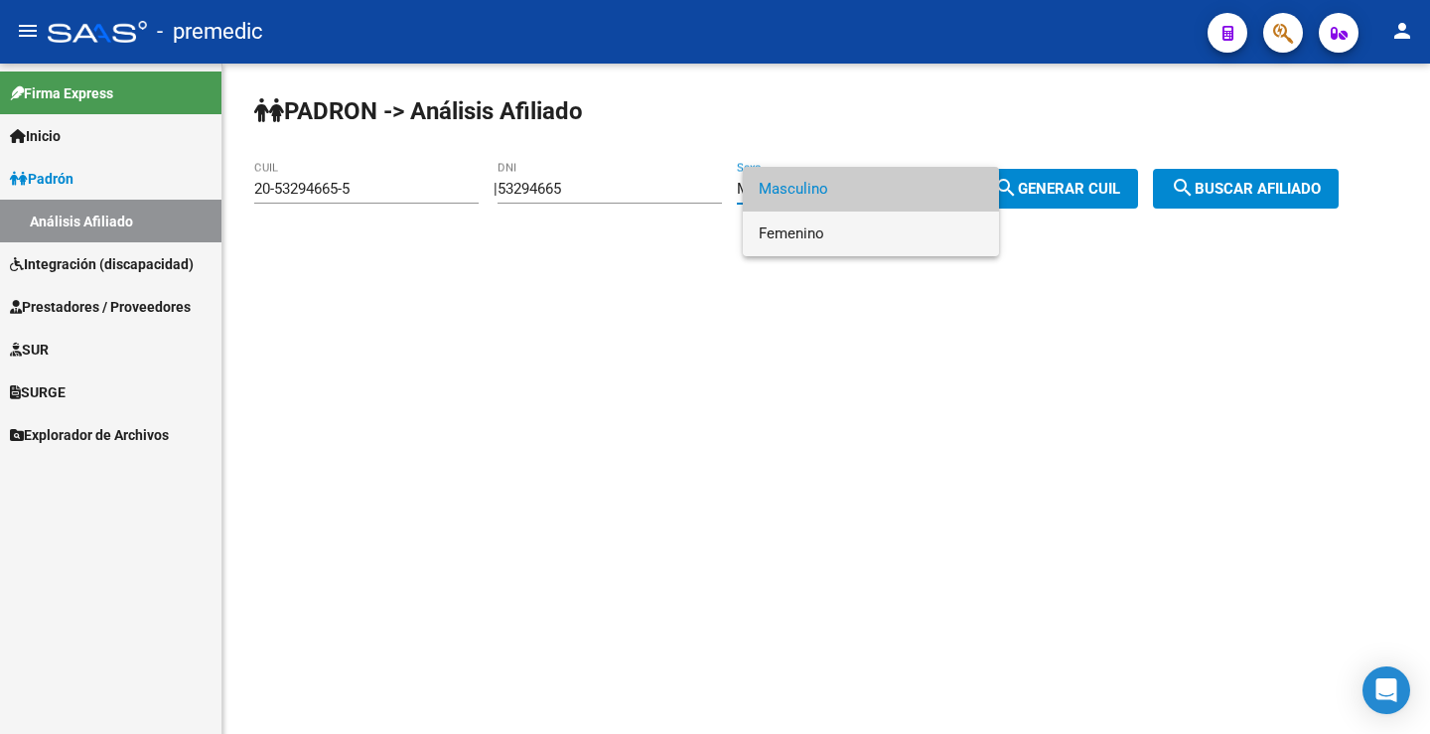
click at [818, 240] on span "Femenino" at bounding box center [871, 233] width 224 height 45
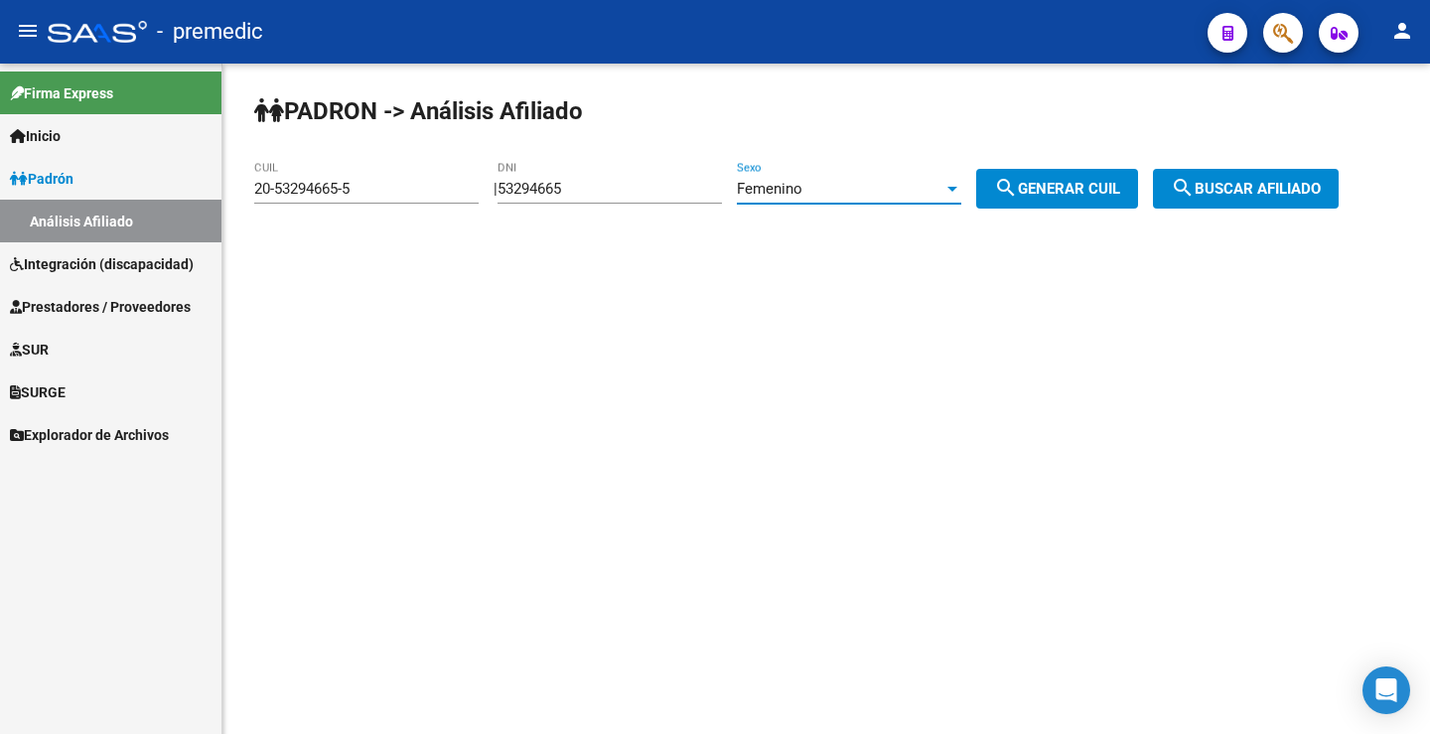
click at [1029, 209] on div "PADRON -> Análisis Afiliado 20-53294665-5 CUIL | 53294665 DNI Femenino Sexo sea…" at bounding box center [825, 168] width 1207 height 209
click at [1018, 200] on mat-icon "search" at bounding box center [1006, 188] width 24 height 24
click at [1270, 223] on div "PADRON -> Análisis Afiliado 23-53294665-4 CUIL | 53294665 DNI Femenino Sexo sea…" at bounding box center [825, 168] width 1207 height 209
click at [1270, 191] on span "search Buscar afiliado" at bounding box center [1246, 189] width 150 height 18
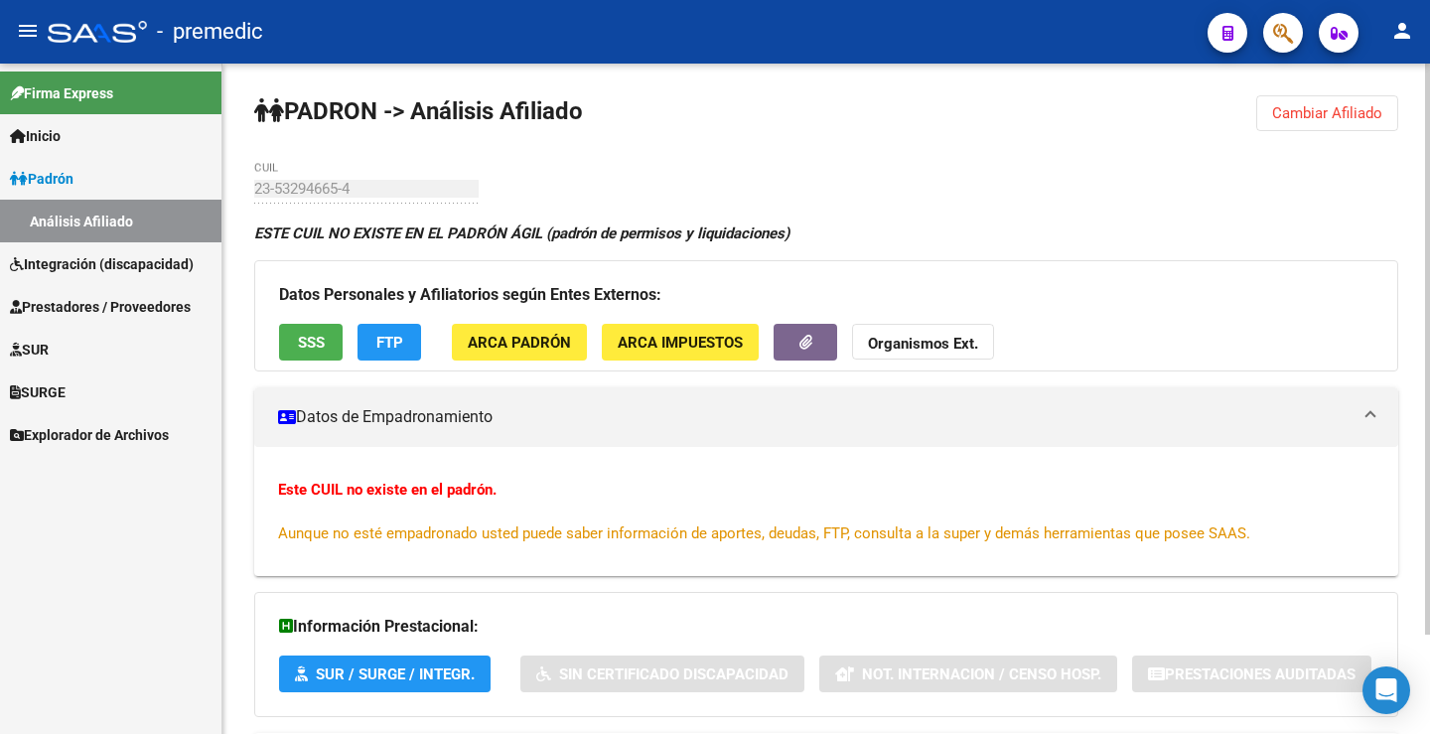
click at [1349, 111] on span "Cambiar Afiliado" at bounding box center [1327, 113] width 110 height 18
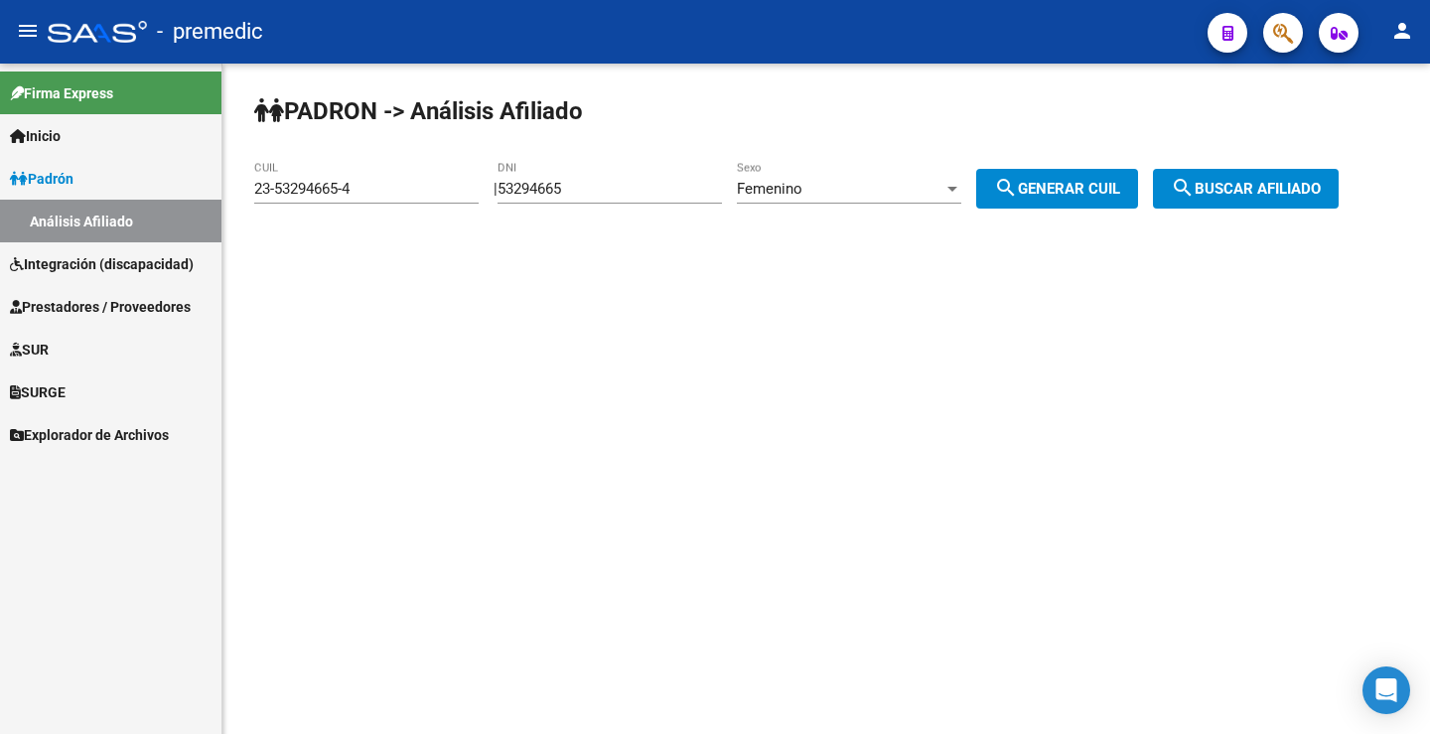
click at [912, 152] on div "PADRON -> Análisis Afiliado 23-53294665-4 CUIL | 53294665 DNI Femenino Sexo sea…" at bounding box center [825, 168] width 1207 height 209
click at [907, 189] on div "Femenino" at bounding box center [840, 189] width 207 height 18
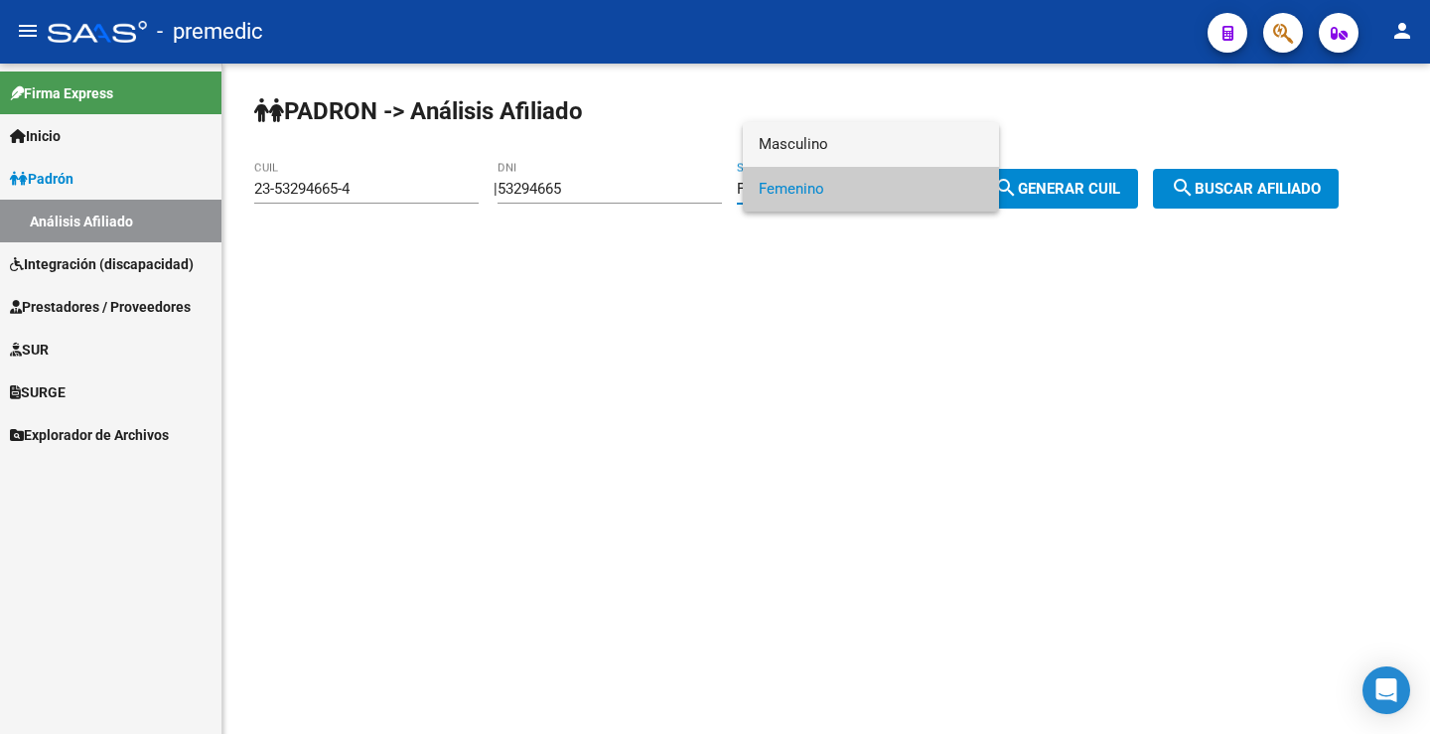
click at [860, 155] on span "Masculino" at bounding box center [871, 144] width 224 height 45
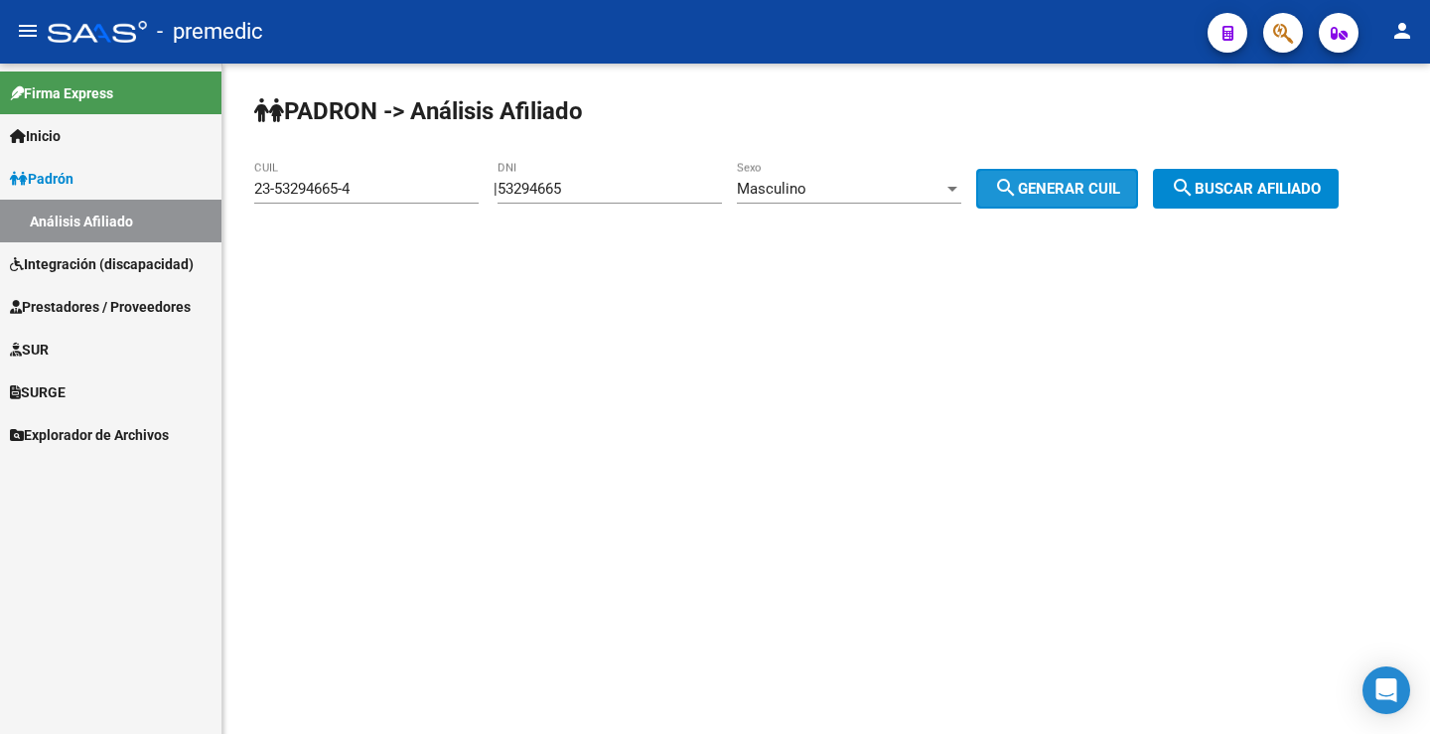
click at [1094, 198] on button "search Generar CUIL" at bounding box center [1057, 189] width 162 height 40
type input "20-53294665-5"
click at [1259, 187] on span "search Buscar afiliado" at bounding box center [1246, 189] width 150 height 18
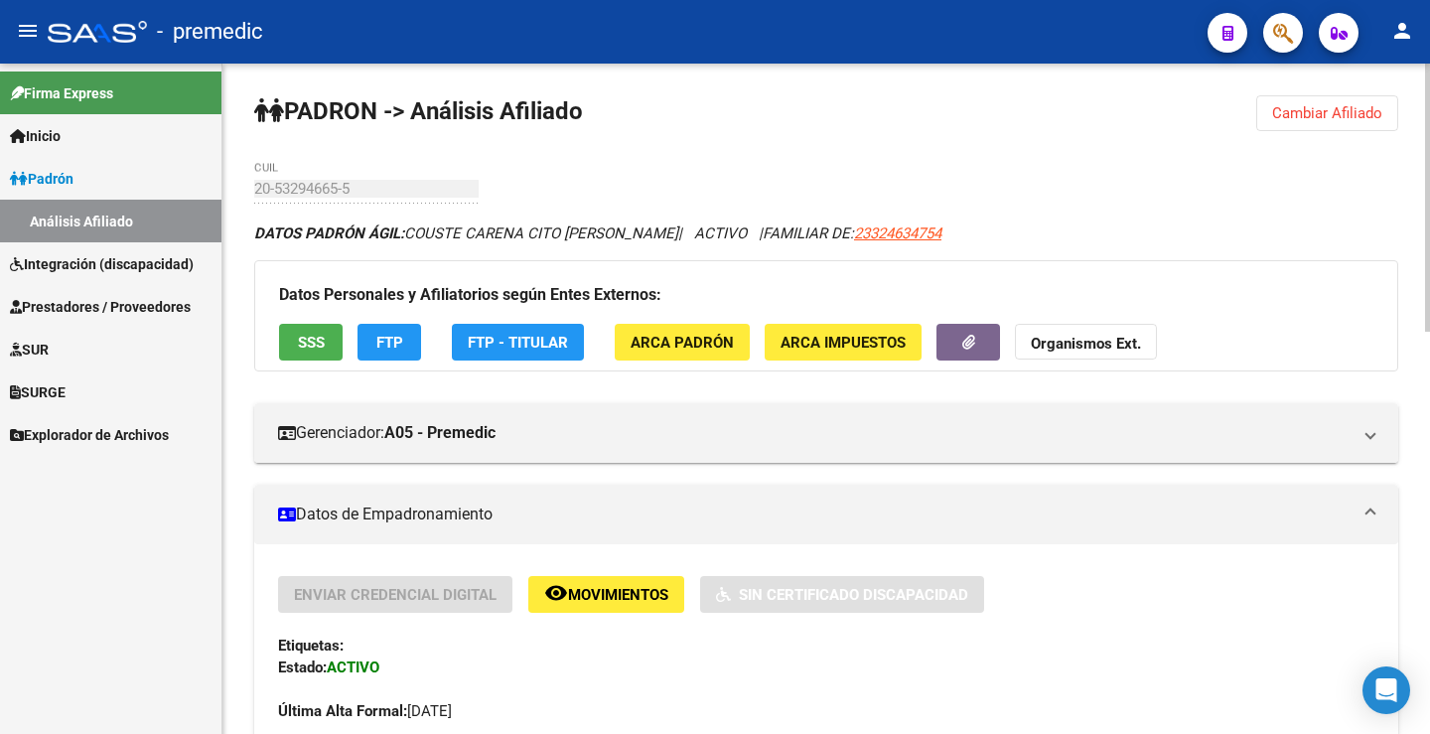
drag, startPoint x: 1330, startPoint y: 116, endPoint x: 831, endPoint y: 232, distance: 511.8
click at [1321, 127] on button "Cambiar Afiliado" at bounding box center [1327, 113] width 142 height 36
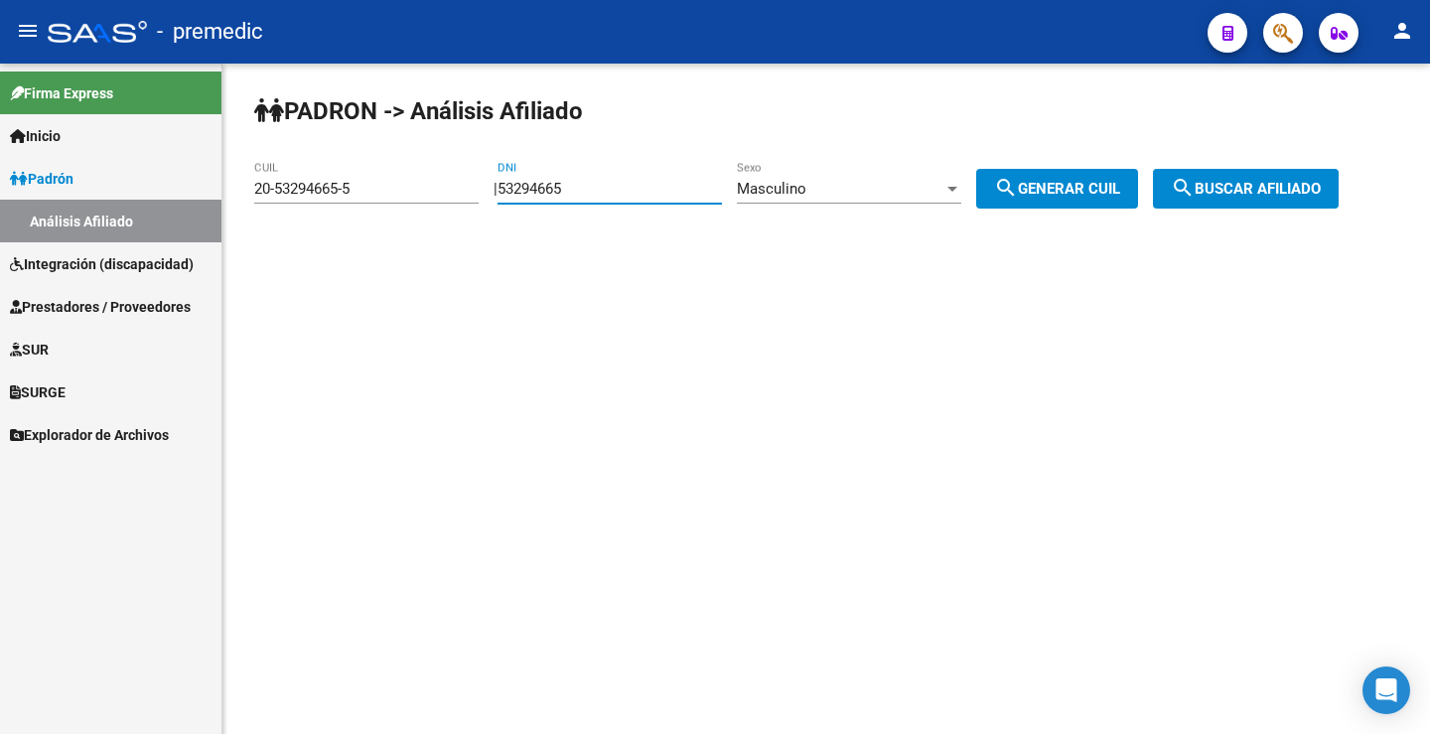
drag, startPoint x: 600, startPoint y: 195, endPoint x: 417, endPoint y: 199, distance: 182.7
click at [419, 198] on app-analisis-afiliado "PADRON -> Análisis Afiliado 20-53294665-5 CUIL | 53294665 DNI Masculino Sexo se…" at bounding box center [803, 189] width 1099 height 18
paste input "58848976"
type input "58848976"
click at [868, 181] on div "Masculino" at bounding box center [840, 189] width 207 height 18
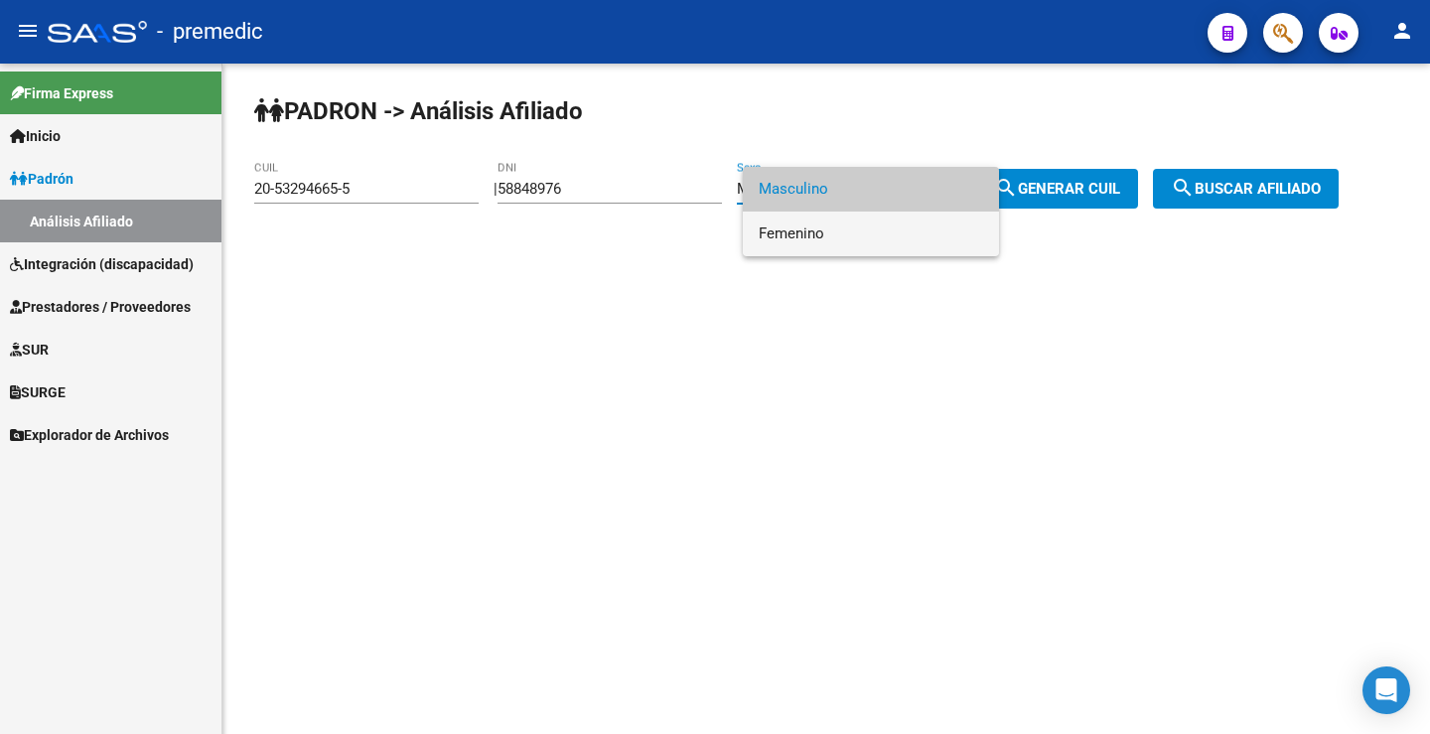
click at [854, 227] on span "Femenino" at bounding box center [871, 233] width 224 height 45
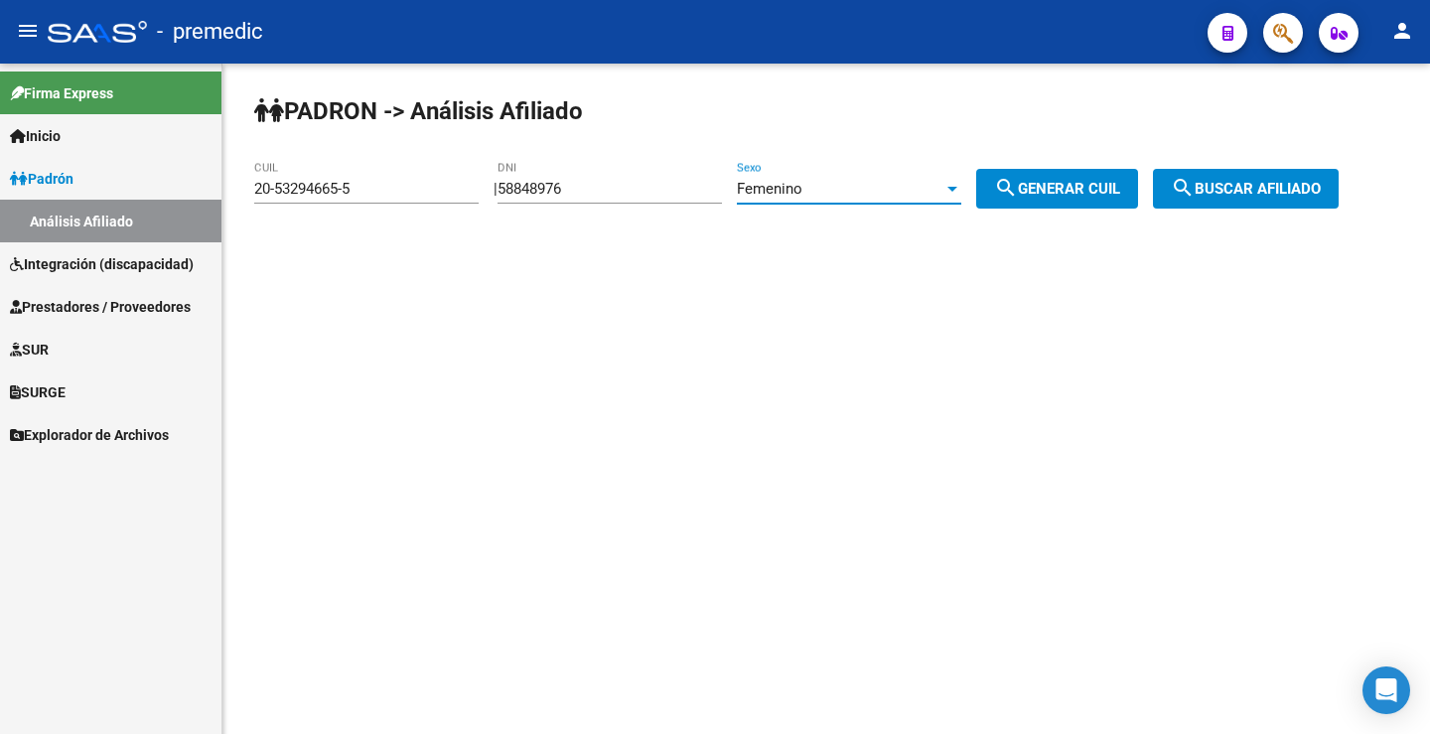
click at [1079, 181] on span "search Generar CUIL" at bounding box center [1057, 189] width 126 height 18
type input "27-58848976-6"
click at [1079, 182] on span "search Generar CUIL" at bounding box center [1057, 189] width 126 height 18
click at [1252, 193] on span "search Buscar afiliado" at bounding box center [1246, 189] width 150 height 18
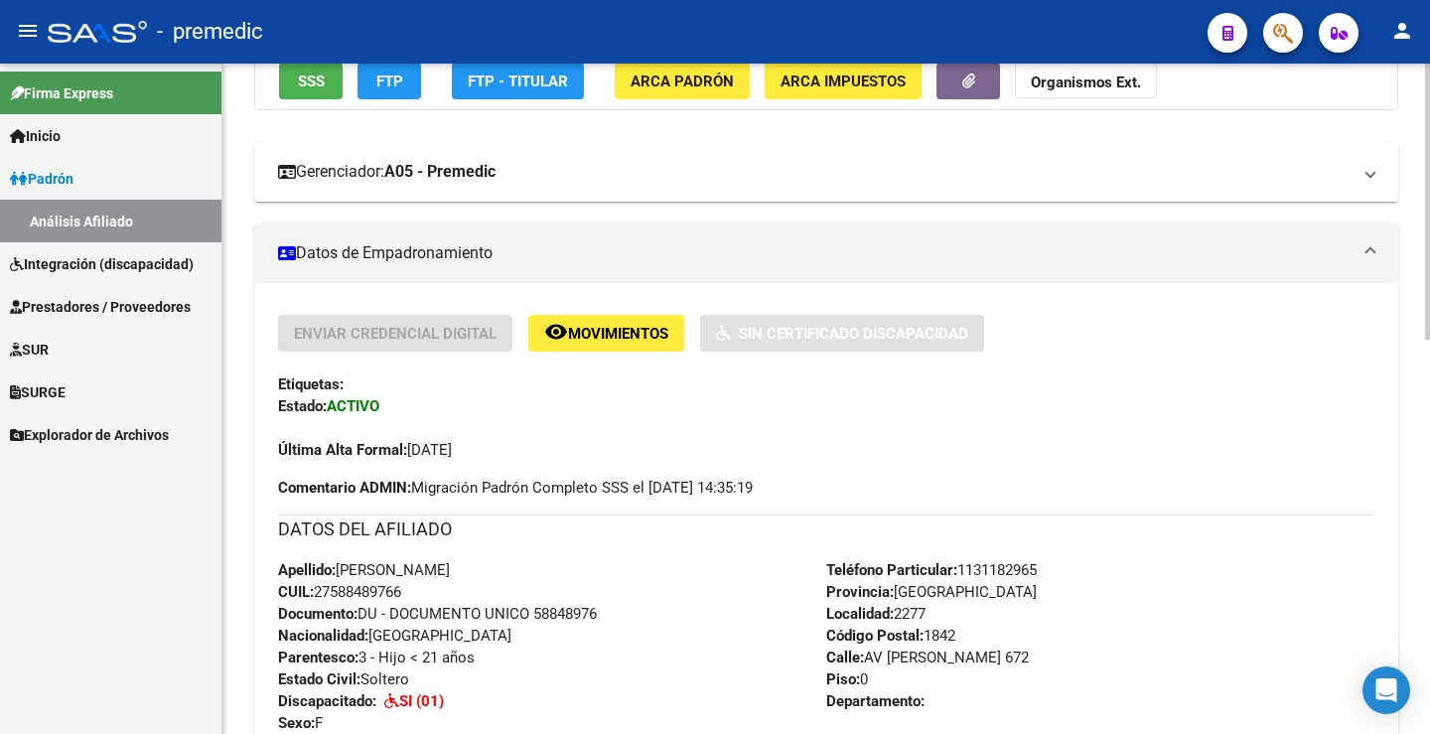
scroll to position [99, 0]
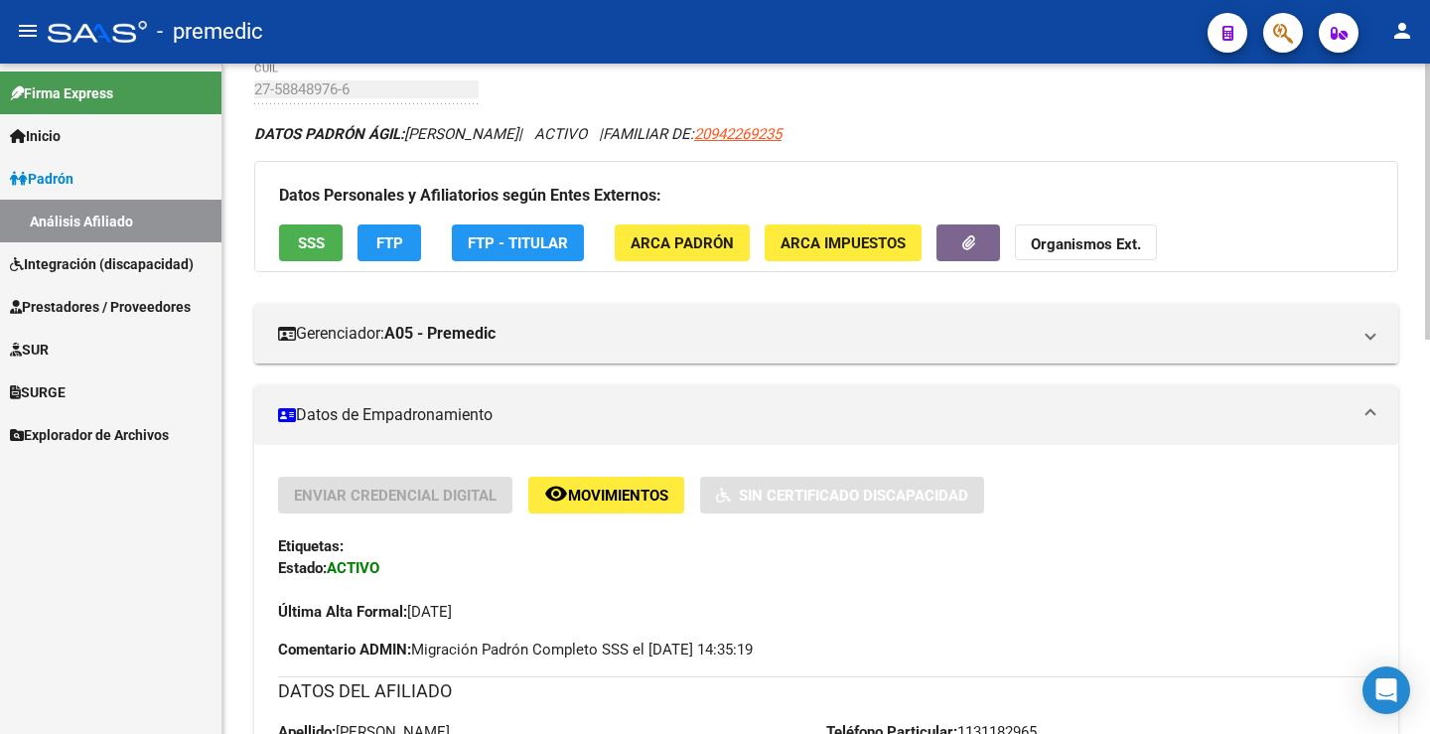
click at [387, 255] on button "FTP" at bounding box center [389, 242] width 64 height 37
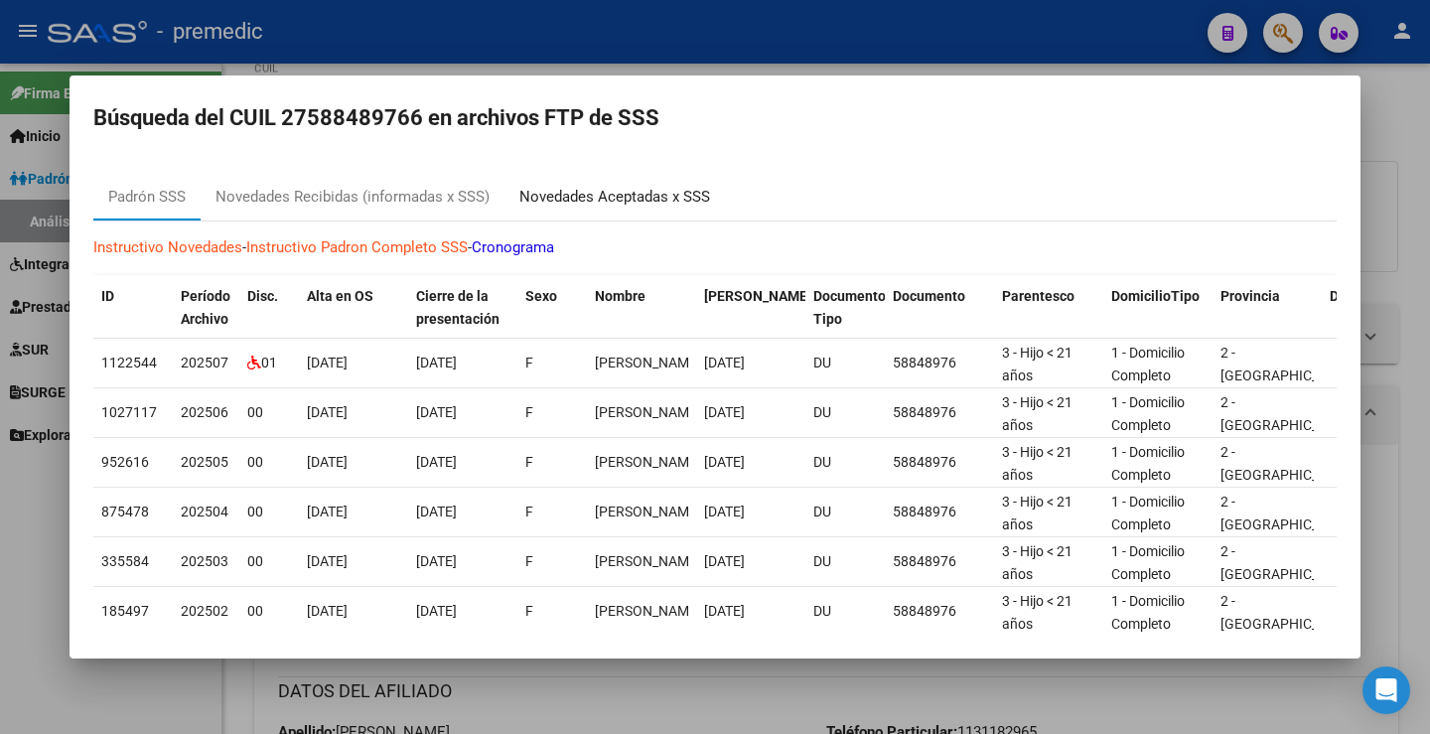
click at [568, 196] on div "Novedades Aceptadas x SSS" at bounding box center [614, 197] width 191 height 23
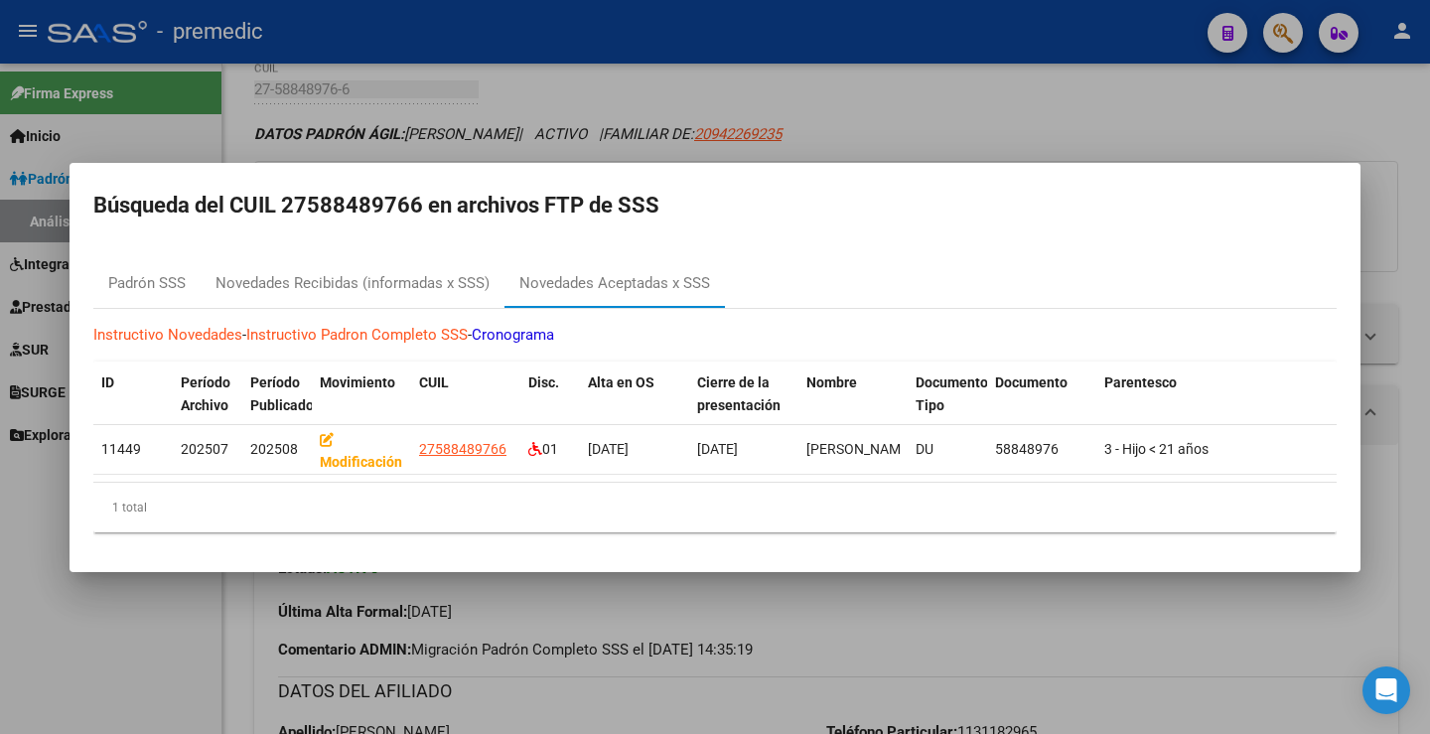
click at [1084, 122] on div at bounding box center [715, 367] width 1430 height 734
